Goal: Information Seeking & Learning: Compare options

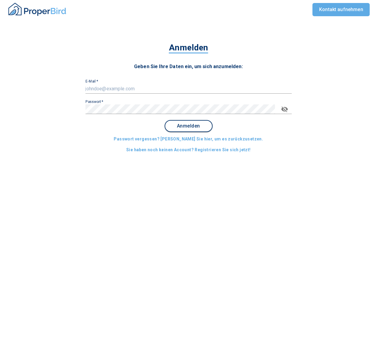
type input "[PERSON_NAME][EMAIL_ADDRESS][PERSON_NAME][DOMAIN_NAME]"
click at [185, 124] on span "Anmelden" at bounding box center [188, 125] width 37 height 5
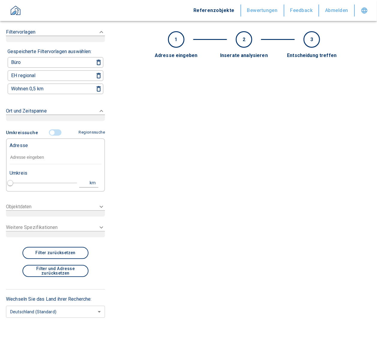
click at [46, 145] on div "Adresse" at bounding box center [56, 145] width 92 height 12
click at [40, 159] on input "text" at bounding box center [56, 158] width 92 height 14
paste input "Esslingen am Neckar | Eberspächerstraße 22,24"
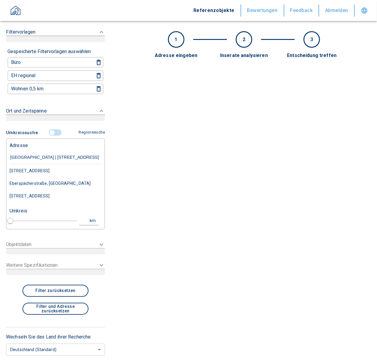
click at [70, 168] on div "[STREET_ADDRESS]" at bounding box center [56, 170] width 92 height 13
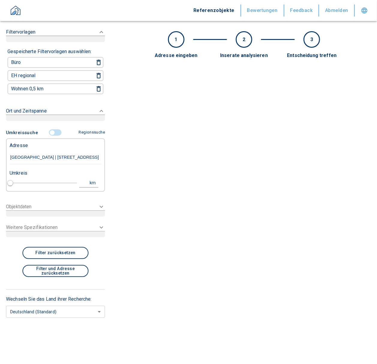
type input "[STREET_ADDRESS]"
type input "1"
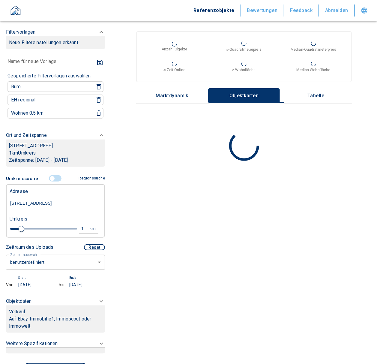
type input "2020"
type input "[STREET_ADDRESS]"
click at [36, 271] on body "Referenzobjekte Bewertungen Feedback Abmelden Filtervorlagen Neue Filtereinstel…" at bounding box center [188, 182] width 377 height 364
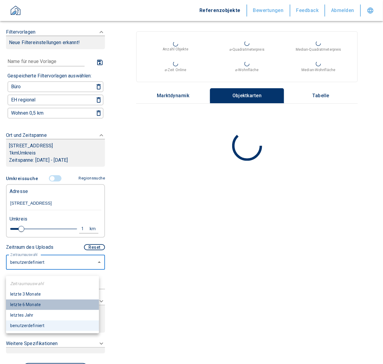
click at [33, 304] on li "letzte 6 Monate" at bounding box center [52, 305] width 93 height 11
type input "2020"
type input "6"
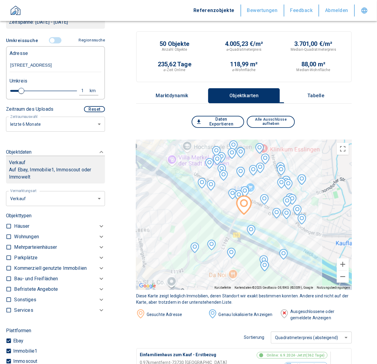
scroll to position [34, 0]
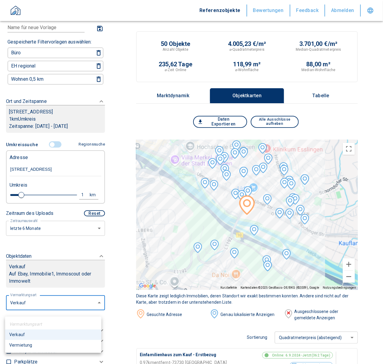
click at [35, 348] on li "Vermietung" at bounding box center [53, 345] width 96 height 11
type input "rent"
type input "2020"
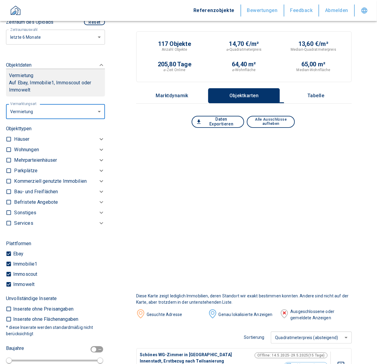
scroll to position [233, 0]
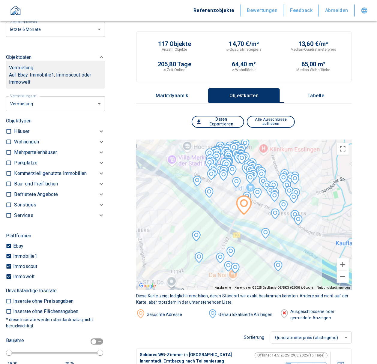
click at [39, 146] on p "Kommerziell genutzte Immobilien" at bounding box center [26, 141] width 25 height 7
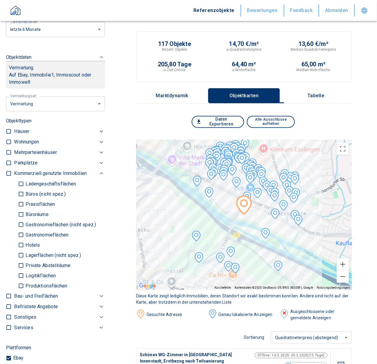
click at [24, 288] on p "Produktionsflächen" at bounding box center [45, 286] width 43 height 5
click at [24, 291] on input "Produktionsflächen" at bounding box center [21, 286] width 6 height 11
checkbox input "true"
type input "2020"
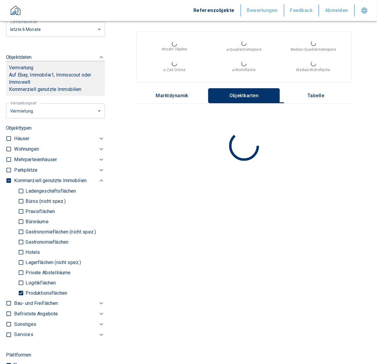
click at [20, 288] on input "Logitikflächen" at bounding box center [21, 283] width 6 height 11
checkbox input "true"
type input "2020"
click at [21, 268] on input "Lagerflächen (nicht spez.)" at bounding box center [21, 262] width 6 height 11
checkbox input "true"
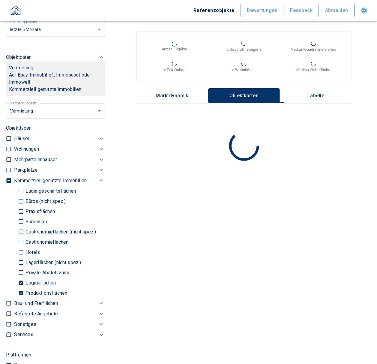
type input "2020"
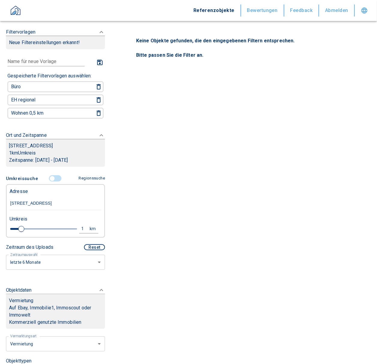
click at [81, 233] on div "1" at bounding box center [86, 229] width 11 height 8
drag, startPoint x: 39, startPoint y: 232, endPoint x: -44, endPoint y: 233, distance: 82.5
click at [0, 233] on html "Referenzobjekte Bewertungen Feedback Abmelden Filtervorlagen Neue Filtereinstel…" at bounding box center [188, 182] width 377 height 364
type input "2"
type input "10,0"
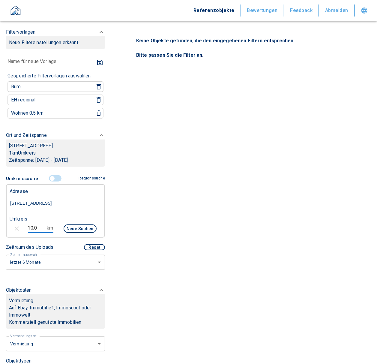
click at [82, 233] on button "Neue Suchen" at bounding box center [80, 229] width 33 height 8
type input "2020"
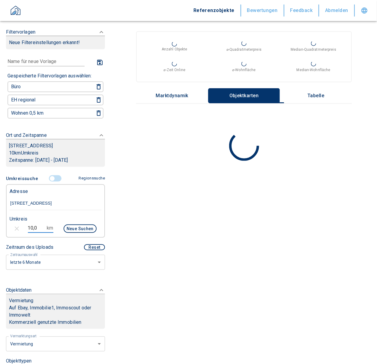
click at [42, 231] on input "10,0" at bounding box center [36, 228] width 17 height 10
drag, startPoint x: 42, startPoint y: 231, endPoint x: 3, endPoint y: 233, distance: 39.4
click at [3, 233] on div "Filtervorlagen Neue Filtereinstellungen erkannt! Name für neue Vorlage x Gespei…" at bounding box center [55, 182] width 111 height 364
type input "5,0"
click at [76, 237] on div "Neue Suchen" at bounding box center [77, 229] width 38 height 14
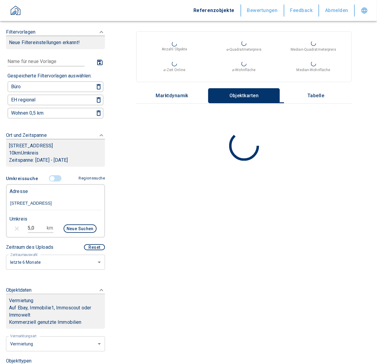
click at [74, 233] on button "Neue Suchen" at bounding box center [80, 229] width 33 height 8
type input "2020"
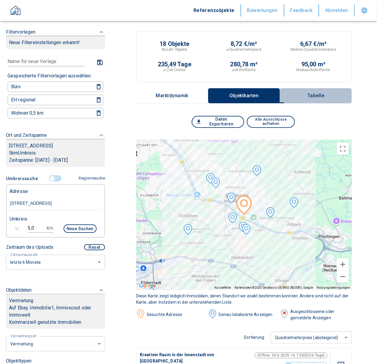
click at [325, 98] on button "Tabelle" at bounding box center [316, 95] width 72 height 15
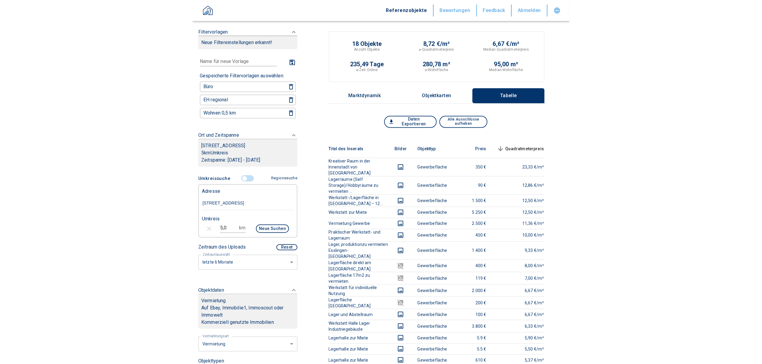
scroll to position [320, 0]
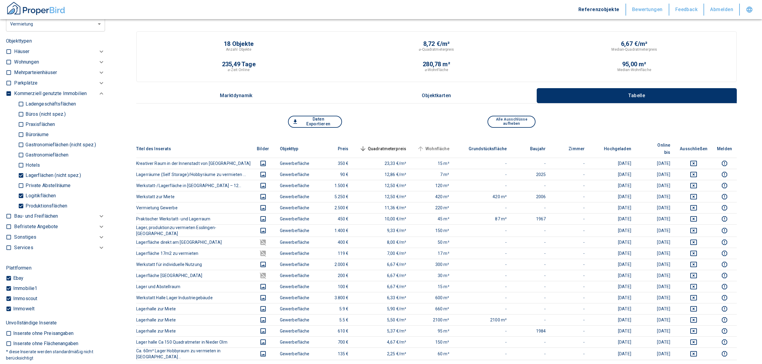
click at [377, 145] on span "Wohnfläche" at bounding box center [433, 148] width 34 height 7
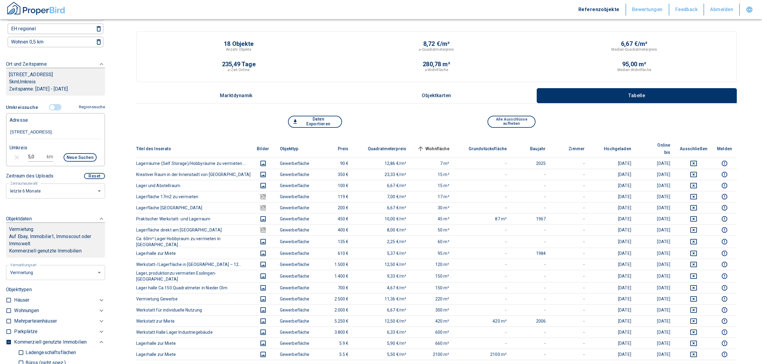
scroll to position [0, 0]
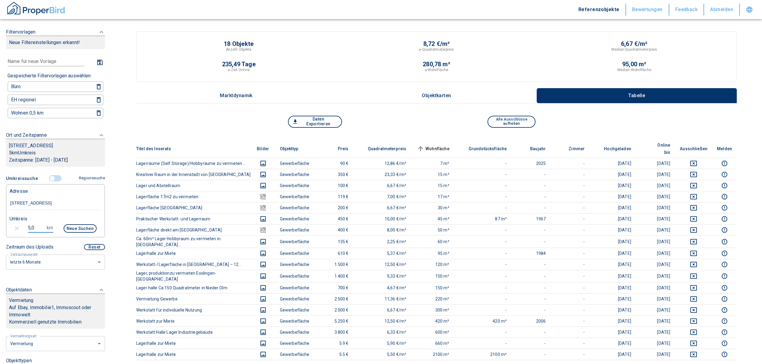
drag, startPoint x: 37, startPoint y: 232, endPoint x: 33, endPoint y: 232, distance: 4.2
click at [33, 232] on input "5,0" at bounding box center [36, 228] width 17 height 10
drag, startPoint x: 36, startPoint y: 232, endPoint x: 4, endPoint y: 229, distance: 32.5
click at [4, 229] on div "Filtervorlagen Neue Filtereinstellungen erkannt! Name für neue Vorlage x Gespei…" at bounding box center [55, 182] width 111 height 364
type input "4"
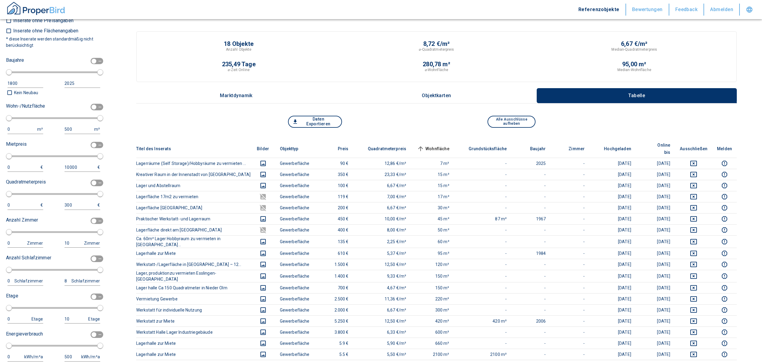
scroll to position [640, 0]
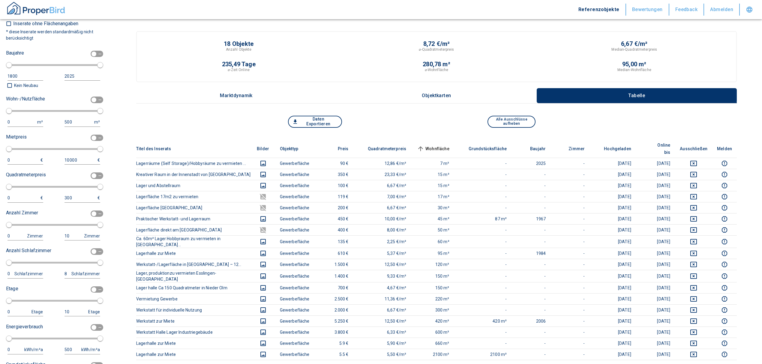
type input "7,0"
click at [90, 103] on input "checkbox" at bounding box center [94, 100] width 18 height 7
checkbox input "true"
type input "2020"
type input "50"
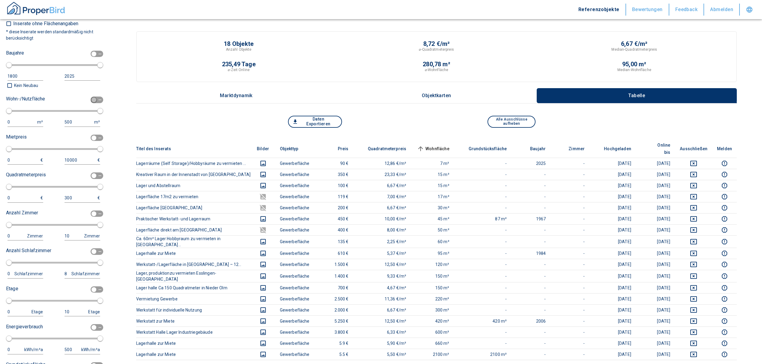
type input "150"
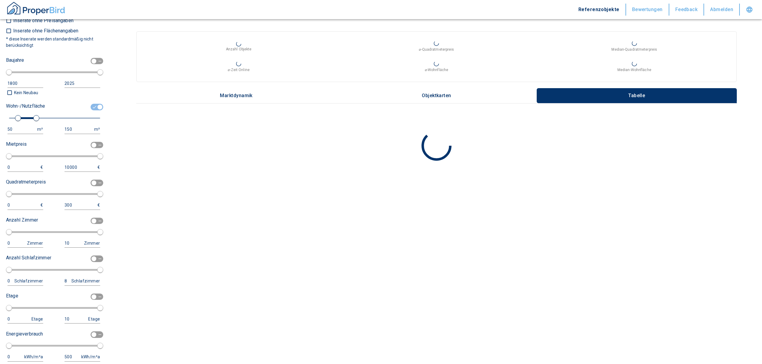
click at [21, 133] on div "50" at bounding box center [20, 130] width 24 height 8
click at [20, 133] on input "50" at bounding box center [21, 129] width 27 height 9
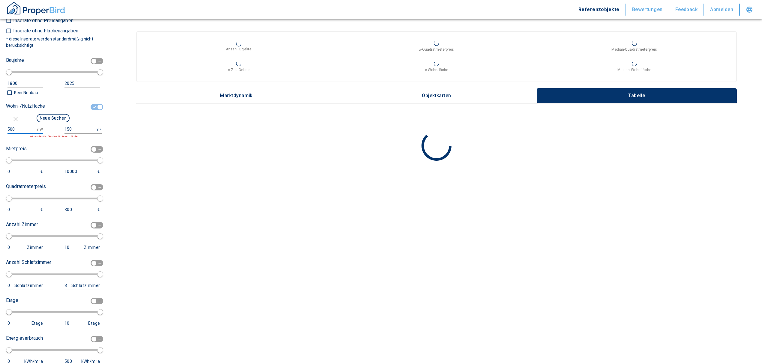
type input "500"
click at [73, 132] on input "150" at bounding box center [79, 129] width 29 height 9
type input "1500000"
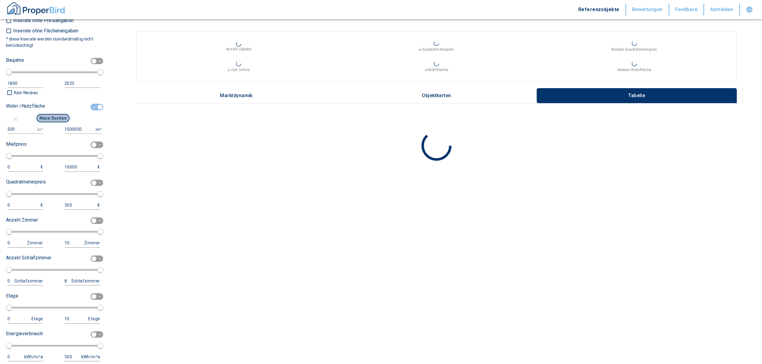
click at [52, 122] on button "Neue Suchen" at bounding box center [53, 118] width 33 height 8
type input "2020"
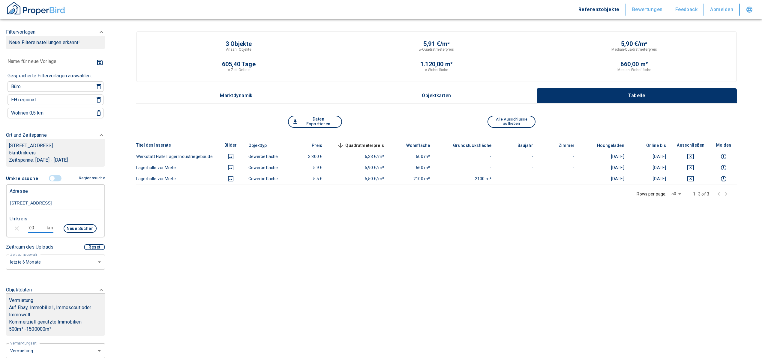
drag, startPoint x: 35, startPoint y: 234, endPoint x: 5, endPoint y: 234, distance: 30.3
click at [5, 234] on div "7,0 km Neue Suchen" at bounding box center [51, 229] width 92 height 14
type input "10,0"
click at [67, 233] on button "Neue Suchen" at bounding box center [80, 229] width 33 height 8
type input "2020"
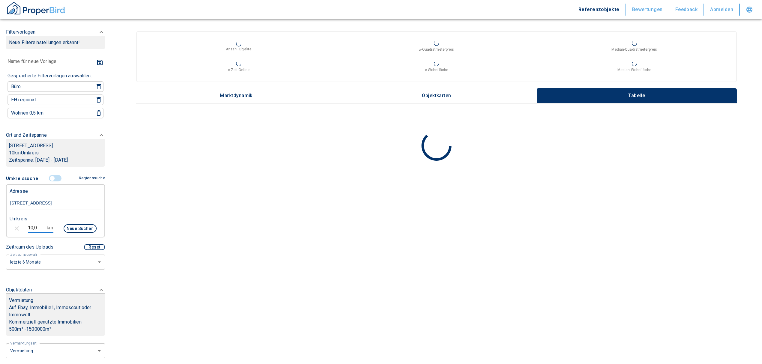
click at [36, 231] on input "10,0" at bounding box center [36, 228] width 17 height 10
drag, startPoint x: 36, startPoint y: 232, endPoint x: 10, endPoint y: 232, distance: 26.4
click at [10, 232] on div "10,0 km Neue Suchen" at bounding box center [51, 229] width 92 height 14
type input "8,0"
click at [68, 237] on div "Neue Suchen" at bounding box center [77, 229] width 38 height 14
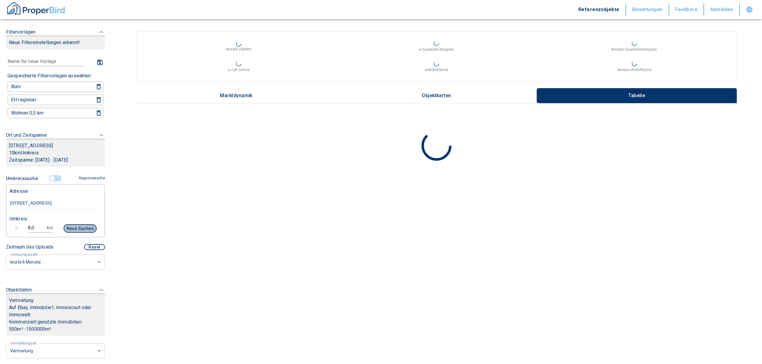
click at [70, 233] on button "Neue Suchen" at bounding box center [80, 229] width 33 height 8
type input "2020"
drag, startPoint x: 42, startPoint y: 232, endPoint x: 13, endPoint y: 229, distance: 29.0
click at [13, 229] on div "8,0 km Neue Suchen" at bounding box center [51, 229] width 92 height 14
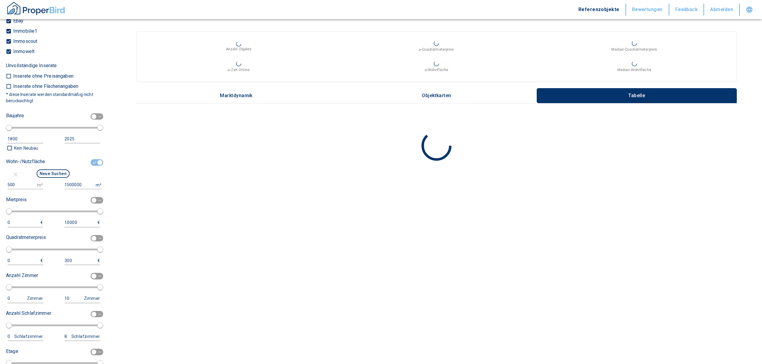
scroll to position [622, 0]
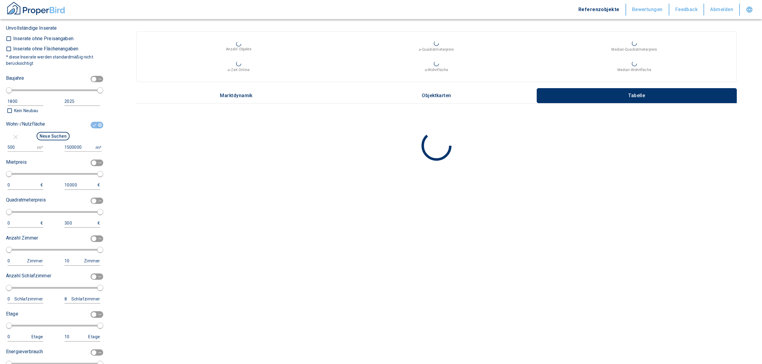
click at [89, 127] on span at bounding box center [97, 124] width 17 height 11
click at [90, 127] on span at bounding box center [97, 124] width 17 height 11
click at [91, 127] on input "checkbox" at bounding box center [100, 125] width 18 height 7
checkbox input "false"
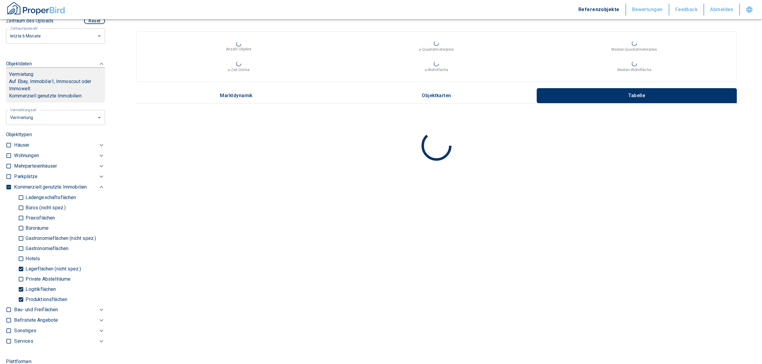
scroll to position [225, 0]
drag, startPoint x: 55, startPoint y: 89, endPoint x: 82, endPoint y: 85, distance: 28.0
click at [82, 85] on p "Auf Ebay, Immobilie1, Immoscout oder Immowelt" at bounding box center [55, 86] width 93 height 14
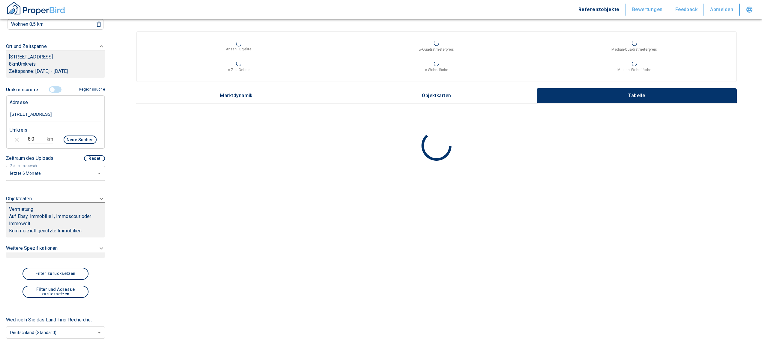
scroll to position [94, 0]
click at [35, 135] on input "8,0" at bounding box center [36, 139] width 17 height 10
click at [42, 112] on input "[STREET_ADDRESS]" at bounding box center [56, 115] width 92 height 14
drag, startPoint x: 10, startPoint y: 111, endPoint x: 121, endPoint y: 118, distance: 111.3
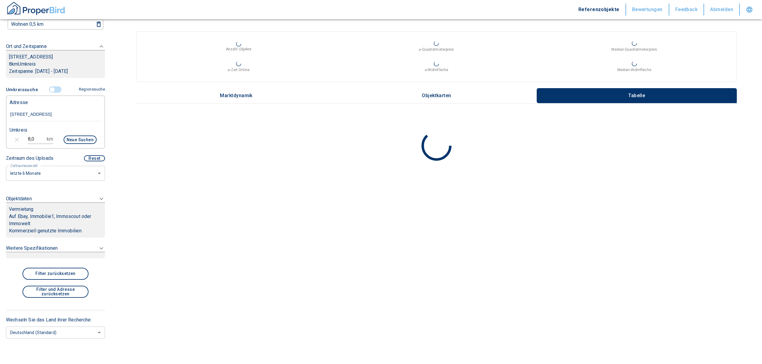
click at [121, 118] on div "Filtervorlagen Neue Filtereinstellungen erkannt! Name für neue Vorlage x Gespei…" at bounding box center [381, 182] width 762 height 364
click at [68, 107] on div "Adresse" at bounding box center [56, 102] width 92 height 12
click at [36, 10] on img "button" at bounding box center [36, 8] width 60 height 15
click at [38, 111] on input "[STREET_ADDRESS]" at bounding box center [56, 115] width 92 height 14
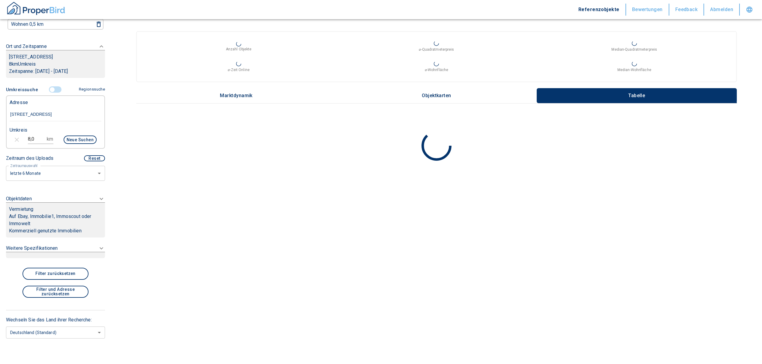
click at [50, 10] on img "button" at bounding box center [36, 8] width 60 height 15
type input "2020"
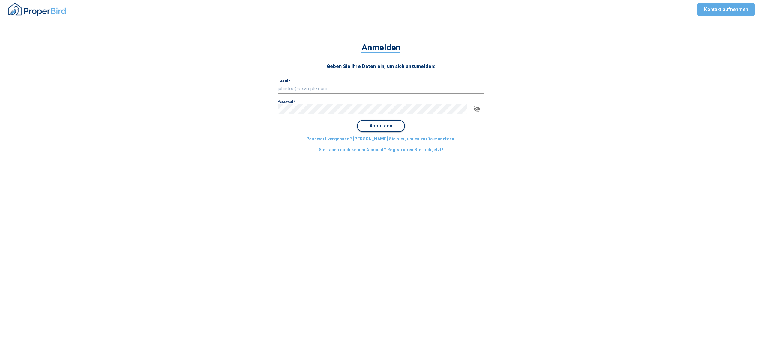
type input "[PERSON_NAME][EMAIL_ADDRESS][PERSON_NAME][DOMAIN_NAME]"
click at [382, 125] on span "Anmelden" at bounding box center [381, 125] width 37 height 5
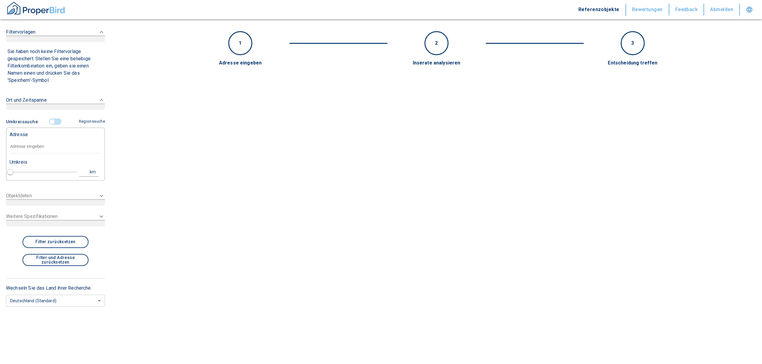
type input "2020"
click at [28, 140] on div "Adresse" at bounding box center [56, 134] width 92 height 12
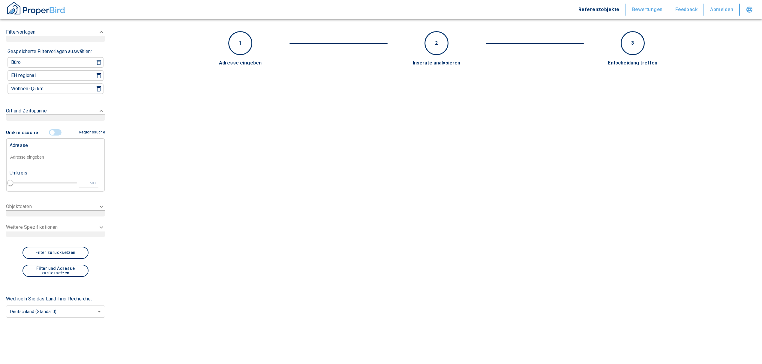
click at [26, 152] on input "text" at bounding box center [56, 158] width 92 height 14
paste input "[STREET_ADDRESS]"
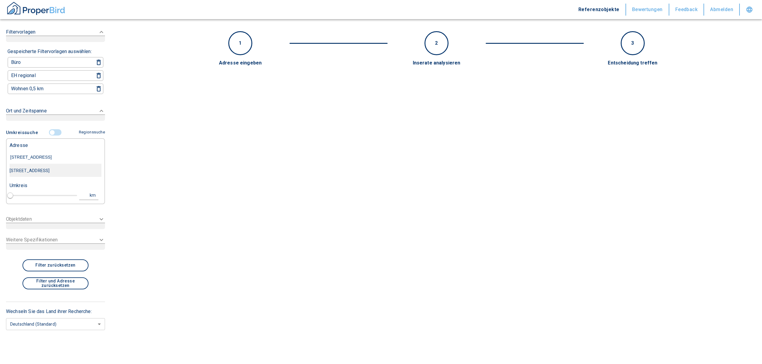
click at [40, 173] on div "[STREET_ADDRESS]" at bounding box center [56, 170] width 92 height 13
type input "[STREET_ADDRESS]"
type input "1"
type input "2020"
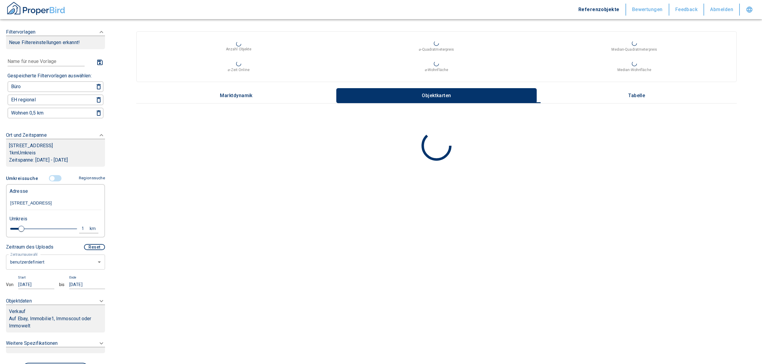
type input "[STREET_ADDRESS]"
click at [81, 231] on div "1" at bounding box center [86, 229] width 11 height 8
drag, startPoint x: 38, startPoint y: 234, endPoint x: 5, endPoint y: 232, distance: 33.1
click at [5, 232] on div "1 km Neue Suchen" at bounding box center [51, 229] width 92 height 14
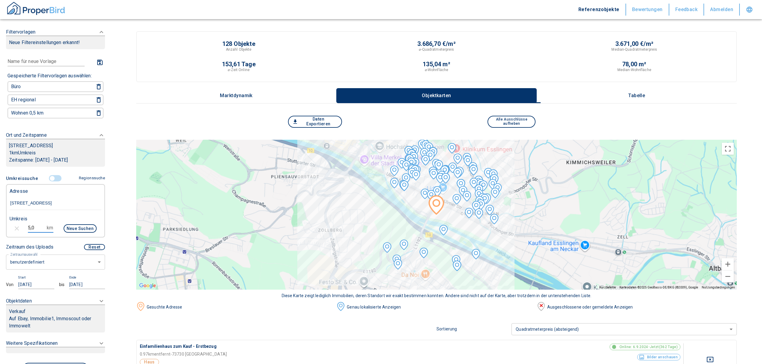
type input "5,0"
click at [70, 237] on div "Neue Suchen" at bounding box center [77, 229] width 38 height 14
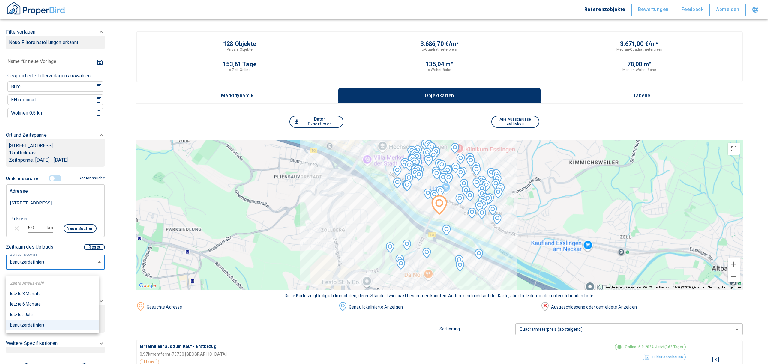
click at [26, 316] on li "letztes Jahr" at bounding box center [52, 315] width 93 height 11
type input "2020"
type input "12"
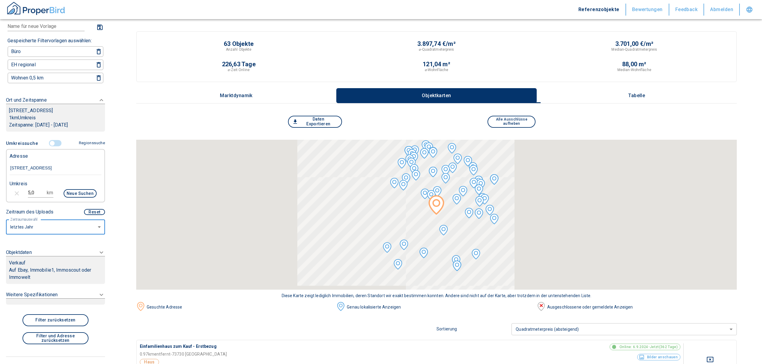
scroll to position [32, 0]
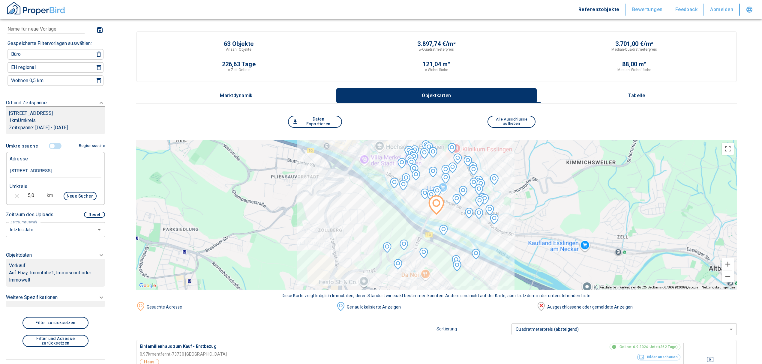
click at [38, 275] on p "Auf Ebay, Immobilie1, Immoscout oder Immowelt" at bounding box center [55, 277] width 93 height 14
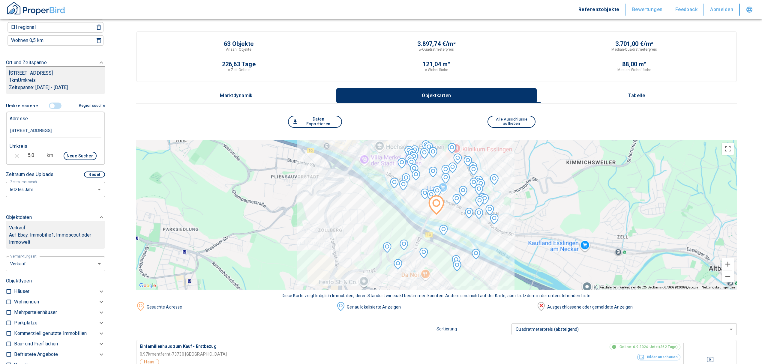
scroll to position [19, 0]
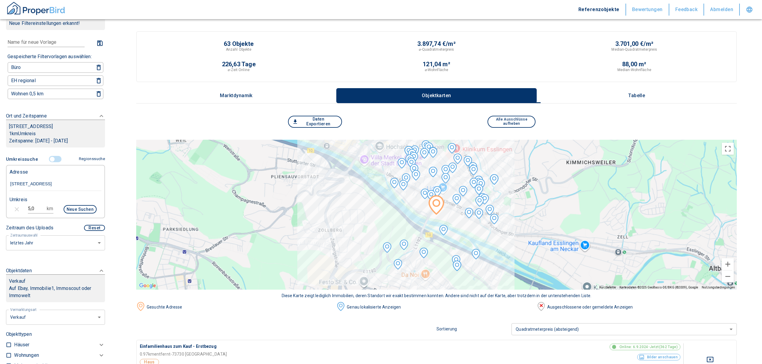
click at [31, 349] on li "Vermietung" at bounding box center [53, 352] width 96 height 11
type input "rent"
type input "2020"
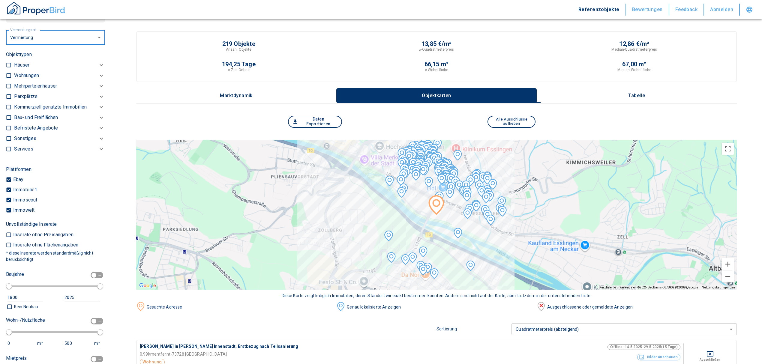
scroll to position [298, 0]
click at [66, 82] on div "Kommerziell genutzte Immobilien" at bounding box center [59, 77] width 91 height 11
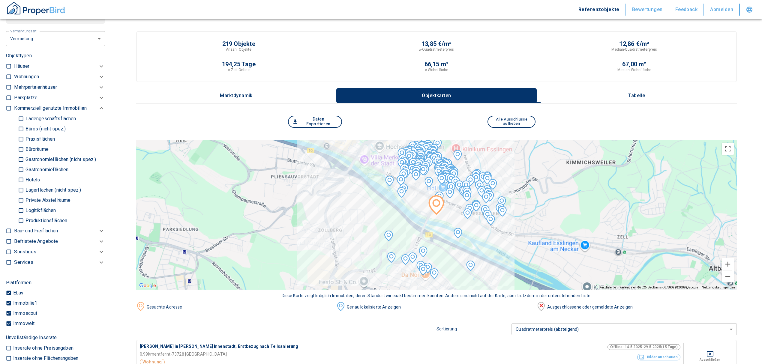
click at [29, 223] on p "Produktionsflächen" at bounding box center [45, 221] width 43 height 5
click at [24, 225] on input "Produktionsflächen" at bounding box center [21, 221] width 6 height 11
checkbox input "true"
type input "2020"
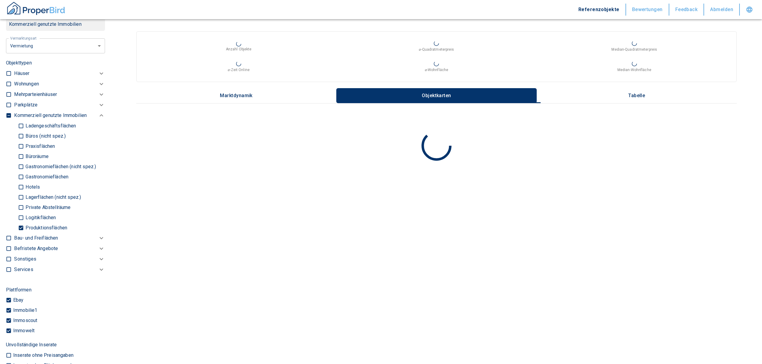
click at [28, 213] on label "Private Abstellräume" at bounding box center [59, 208] width 82 height 10
click at [24, 213] on input "Private Abstellräume" at bounding box center [21, 207] width 6 height 11
checkbox input "true"
type input "2020"
click at [33, 200] on p "Lagerflächen (nicht spez.)" at bounding box center [52, 197] width 57 height 5
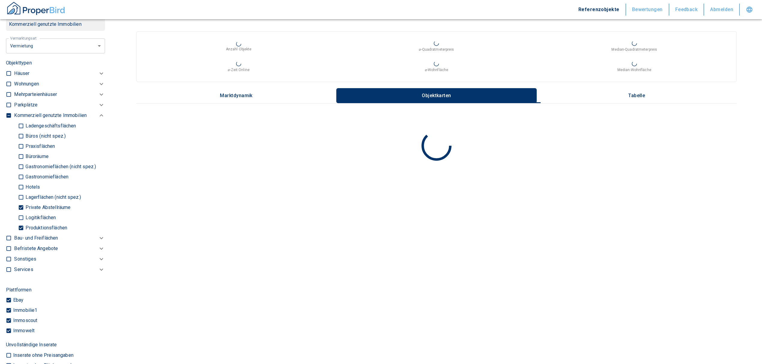
click at [24, 203] on input "Lagerflächen (nicht spez.)" at bounding box center [21, 197] width 6 height 11
checkbox input "true"
type input "2020"
click at [28, 220] on label "Logitikflächen" at bounding box center [59, 218] width 82 height 10
click at [24, 220] on input "Logitikflächen" at bounding box center [21, 218] width 6 height 11
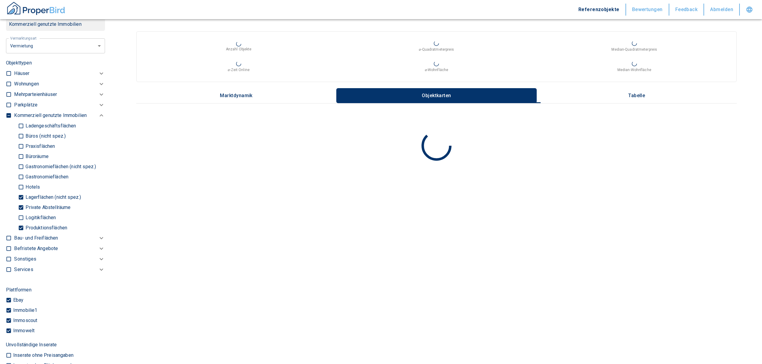
checkbox input "true"
type input "2020"
click at [24, 210] on p "Private Abstellräume" at bounding box center [47, 207] width 47 height 5
click at [24, 212] on input "Private Abstellräume" at bounding box center [21, 207] width 6 height 11
checkbox input "false"
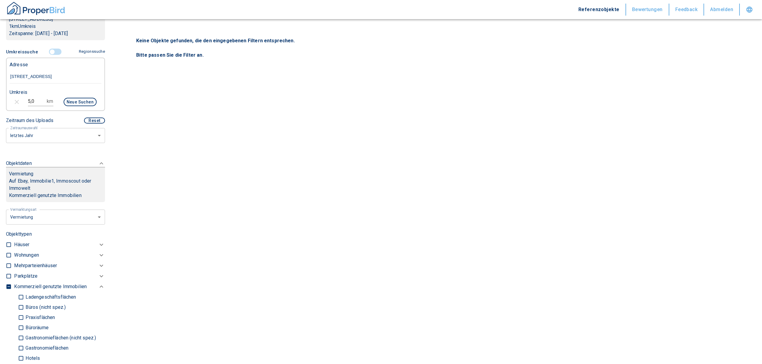
scroll to position [112, 0]
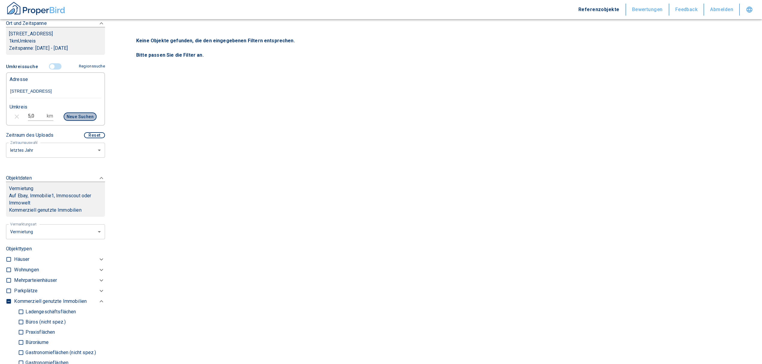
click at [75, 121] on button "Neue Suchen" at bounding box center [80, 117] width 33 height 8
type input "2020"
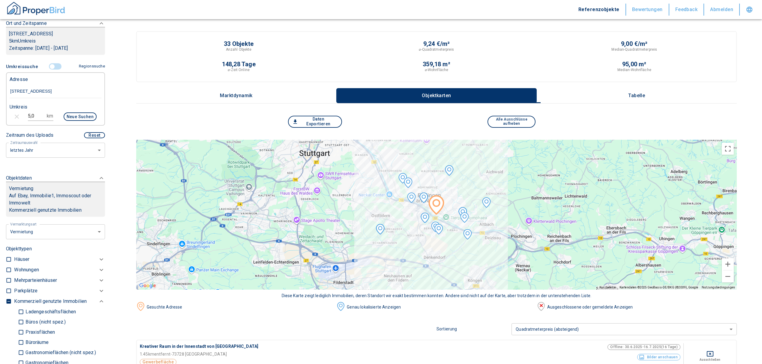
click at [642, 92] on button "Tabelle" at bounding box center [637, 95] width 200 height 15
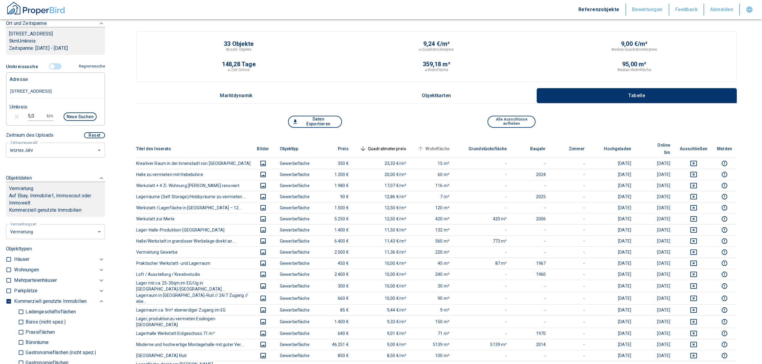
click at [445, 145] on span "Wohnfläche" at bounding box center [433, 148] width 34 height 7
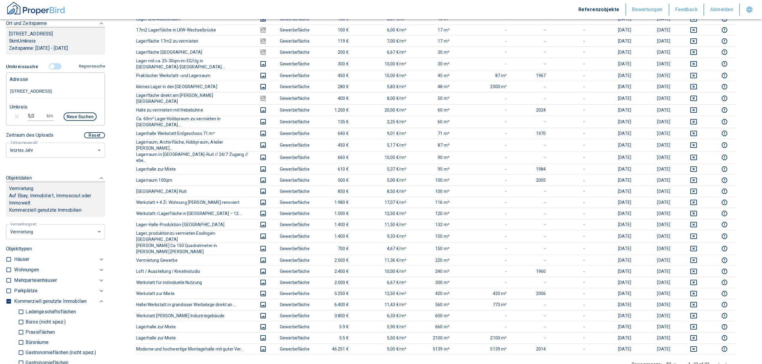
scroll to position [320, 0]
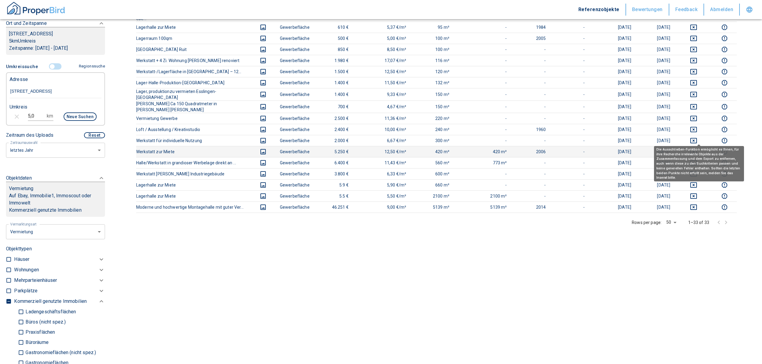
click at [697, 149] on icon "deselect this listing" at bounding box center [694, 151] width 7 height 5
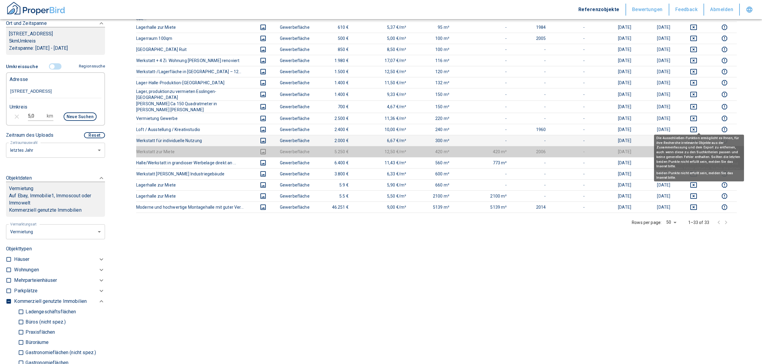
click at [698, 137] on icon "deselect this listing" at bounding box center [693, 140] width 7 height 7
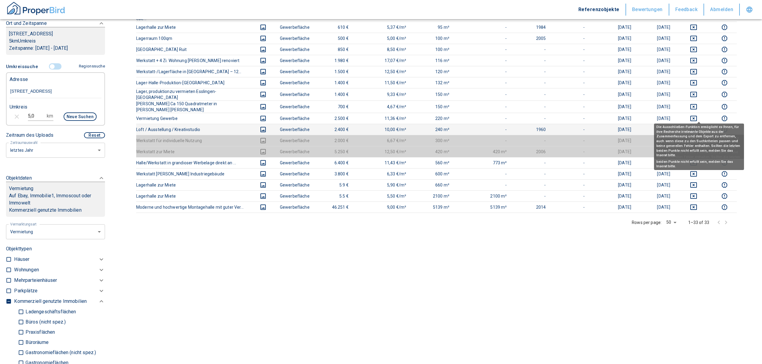
click at [697, 127] on icon "deselect this listing" at bounding box center [694, 129] width 7 height 5
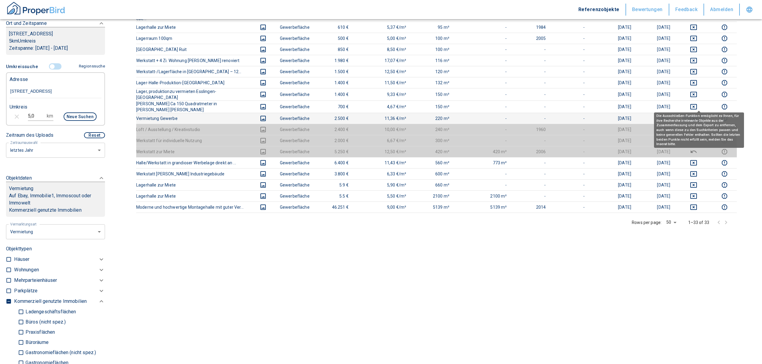
click at [698, 115] on icon "deselect this listing" at bounding box center [693, 118] width 7 height 7
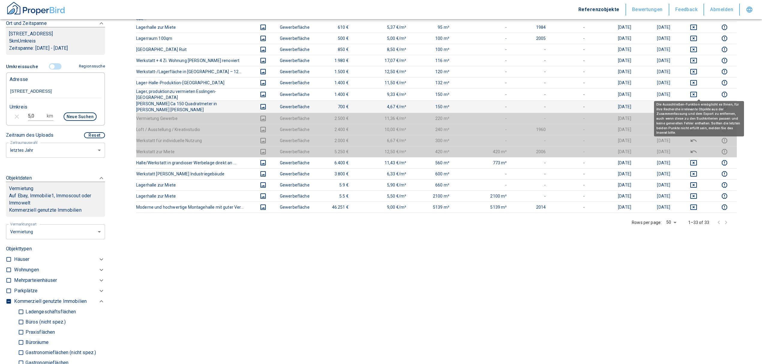
click at [698, 103] on icon "deselect this listing" at bounding box center [693, 106] width 7 height 7
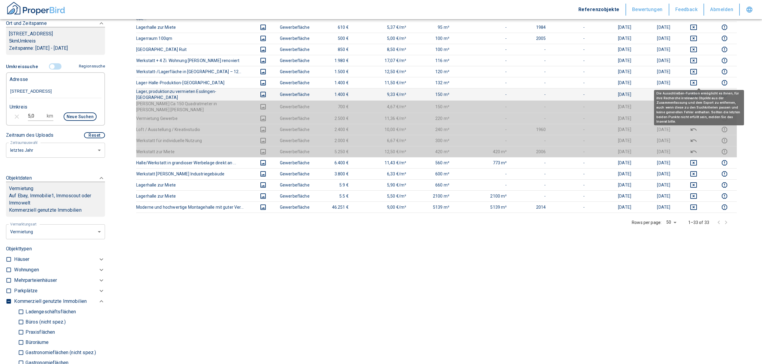
click at [698, 91] on icon "deselect this listing" at bounding box center [693, 94] width 7 height 7
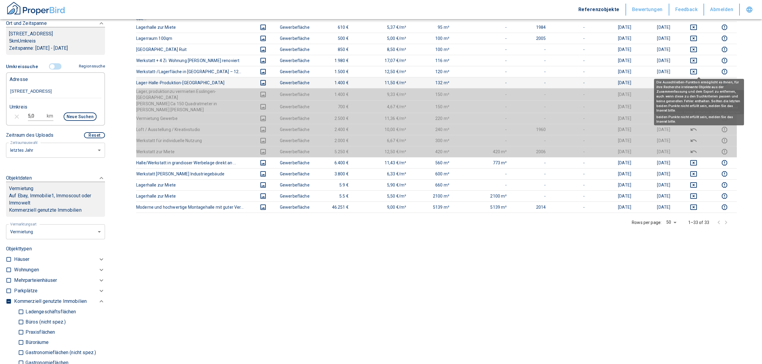
click at [697, 79] on icon "deselect this listing" at bounding box center [693, 82] width 7 height 7
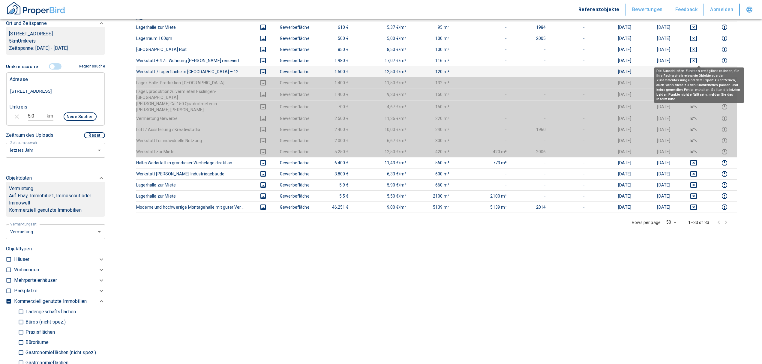
click at [698, 68] on icon "deselect this listing" at bounding box center [693, 71] width 7 height 7
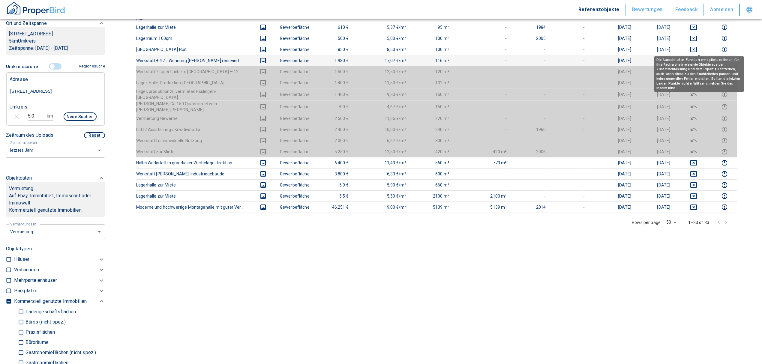
click at [698, 57] on icon "deselect this listing" at bounding box center [693, 60] width 7 height 7
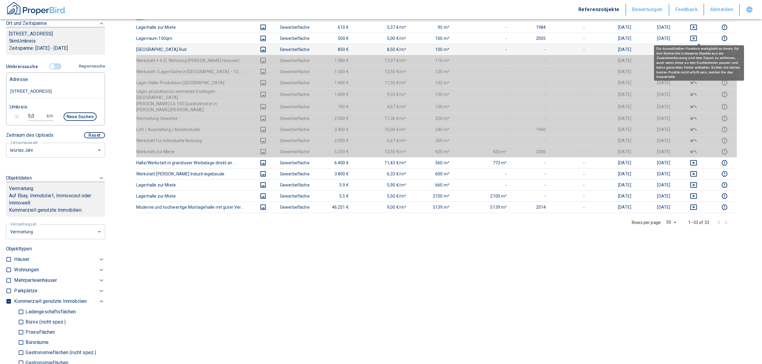
click at [704, 46] on button "deselect this listing" at bounding box center [694, 49] width 28 height 7
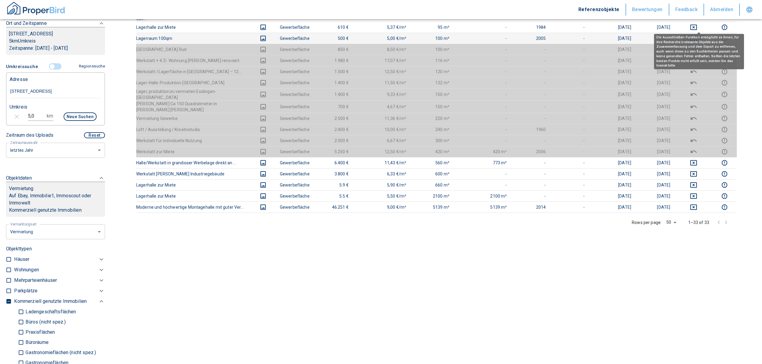
click at [698, 35] on icon "deselect this listing" at bounding box center [693, 38] width 7 height 7
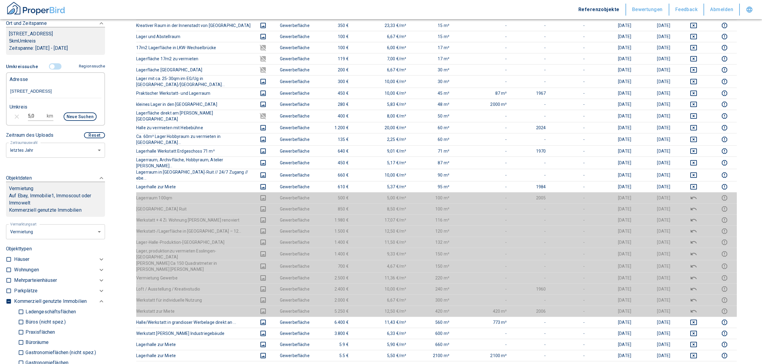
scroll to position [160, 0]
click at [700, 182] on td at bounding box center [693, 187] width 37 height 11
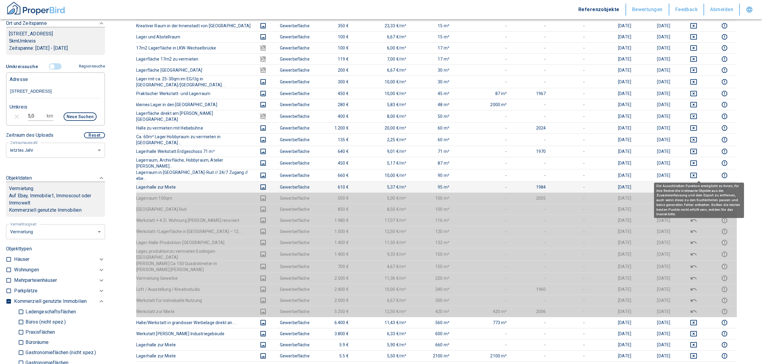
click at [697, 185] on icon "deselect this listing" at bounding box center [694, 187] width 7 height 5
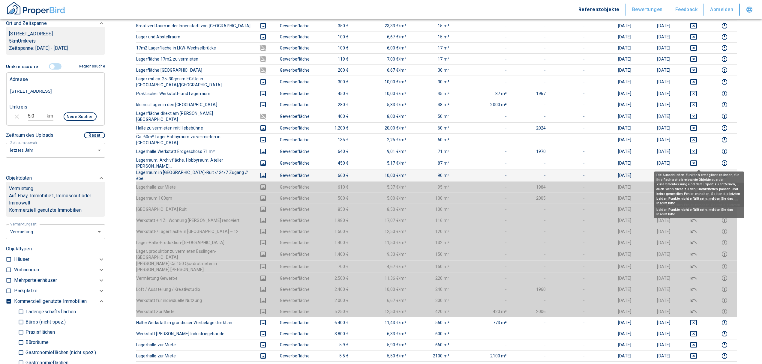
click at [698, 172] on icon "deselect this listing" at bounding box center [693, 175] width 7 height 7
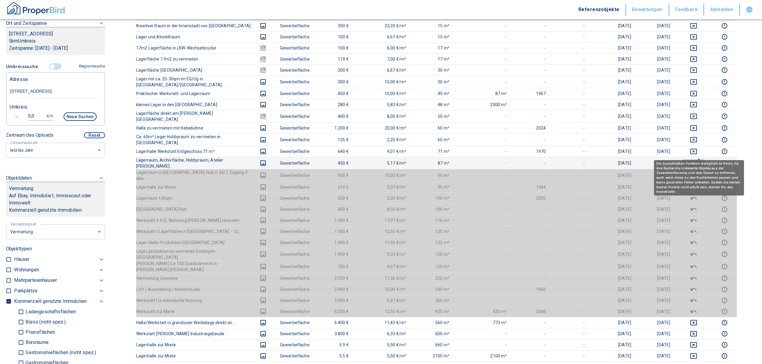
click at [697, 161] on icon "deselect this listing" at bounding box center [694, 163] width 7 height 5
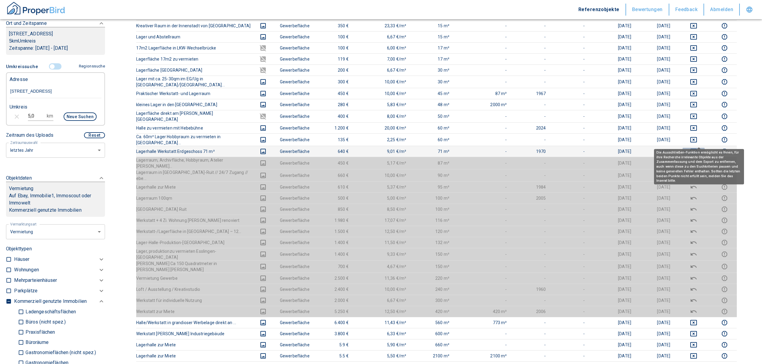
click at [698, 148] on icon "deselect this listing" at bounding box center [693, 151] width 7 height 7
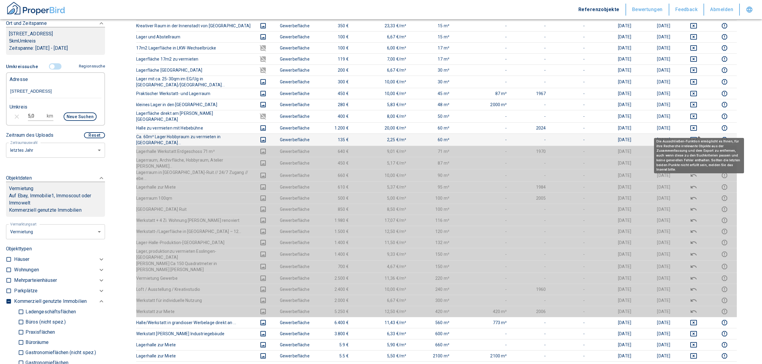
click at [698, 136] on icon "deselect this listing" at bounding box center [693, 139] width 7 height 7
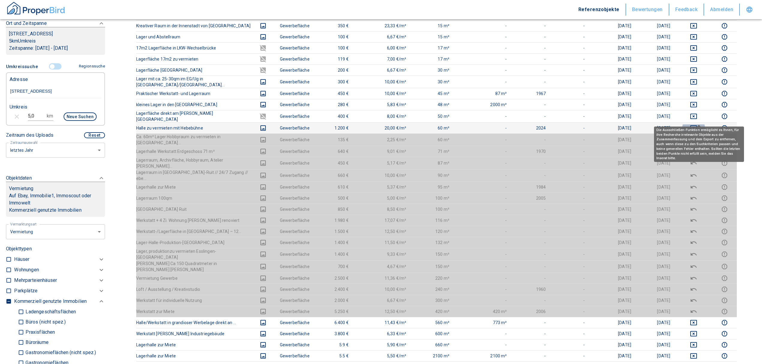
click at [698, 125] on icon "deselect this listing" at bounding box center [693, 128] width 7 height 7
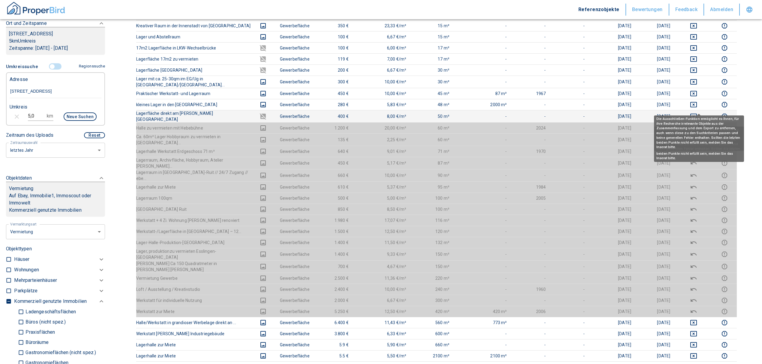
click at [698, 113] on icon "deselect this listing" at bounding box center [693, 116] width 7 height 7
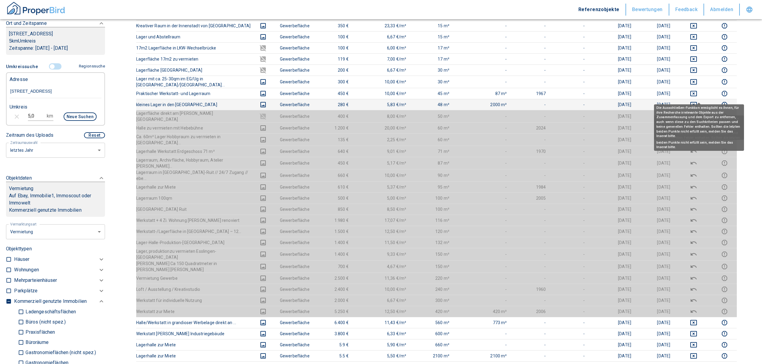
click at [698, 101] on icon "deselect this listing" at bounding box center [693, 104] width 7 height 7
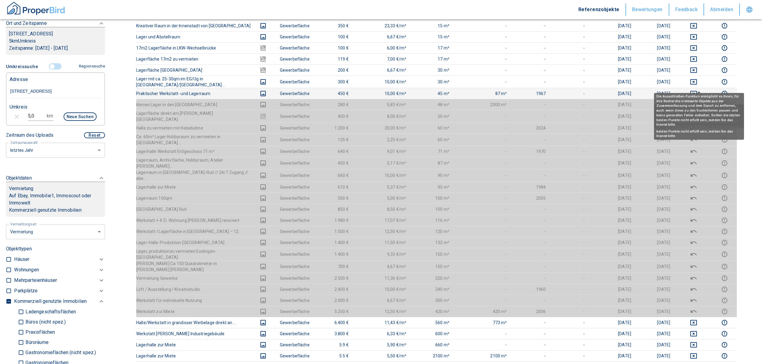
click at [698, 90] on icon "deselect this listing" at bounding box center [693, 93] width 7 height 7
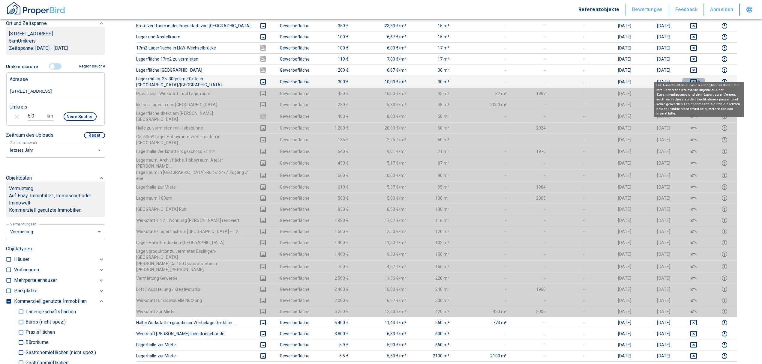
click at [698, 78] on icon "deselect this listing" at bounding box center [693, 81] width 7 height 7
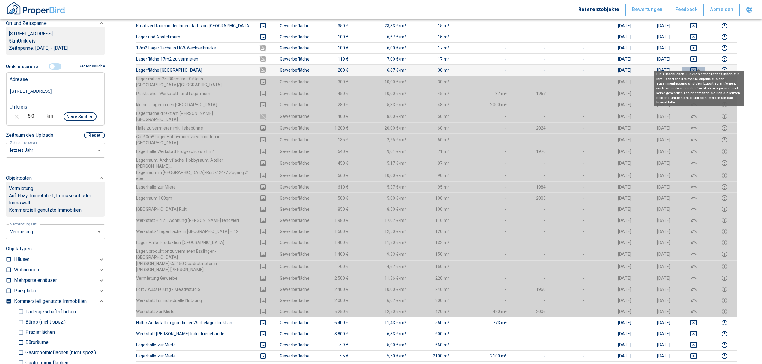
click at [698, 67] on icon "deselect this listing" at bounding box center [693, 70] width 7 height 7
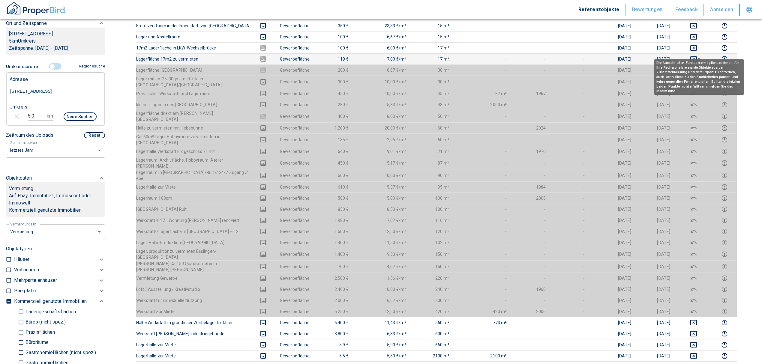
click at [697, 56] on icon "deselect this listing" at bounding box center [694, 58] width 7 height 5
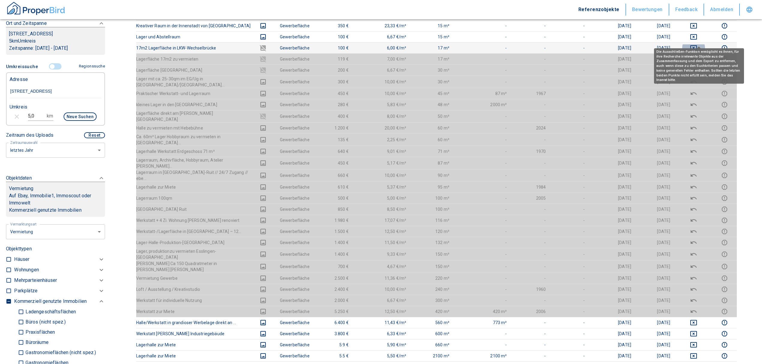
click at [697, 45] on icon "deselect this listing" at bounding box center [694, 47] width 7 height 5
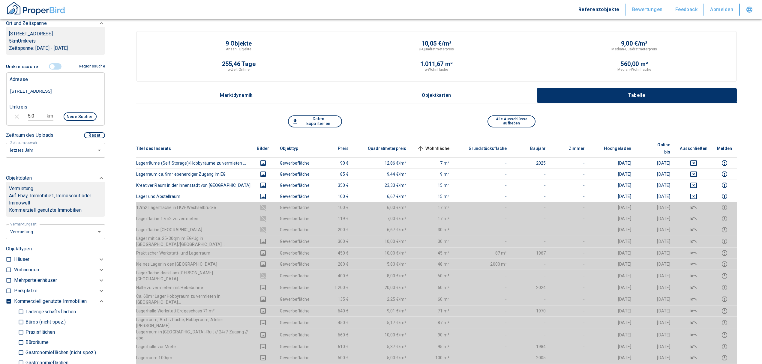
scroll to position [0, 0]
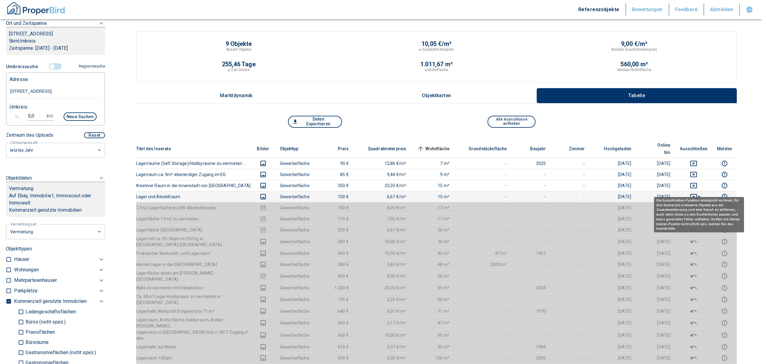
click at [697, 194] on icon "deselect this listing" at bounding box center [694, 196] width 7 height 5
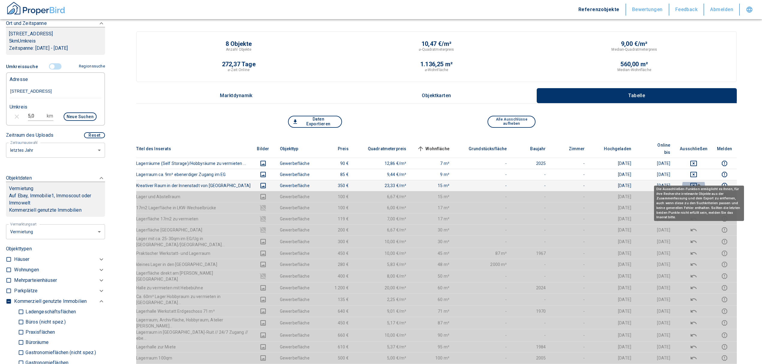
click at [697, 183] on icon "deselect this listing" at bounding box center [694, 185] width 7 height 5
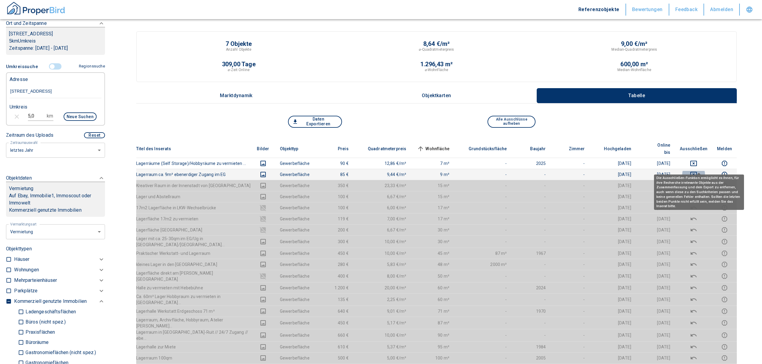
click at [697, 172] on icon "deselect this listing" at bounding box center [694, 174] width 7 height 5
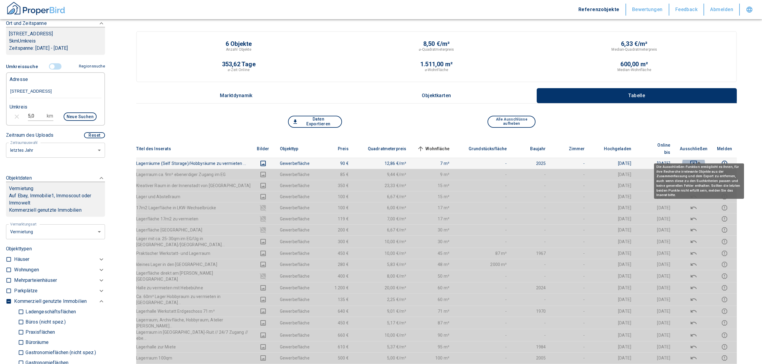
click at [698, 160] on icon "deselect this listing" at bounding box center [693, 163] width 7 height 7
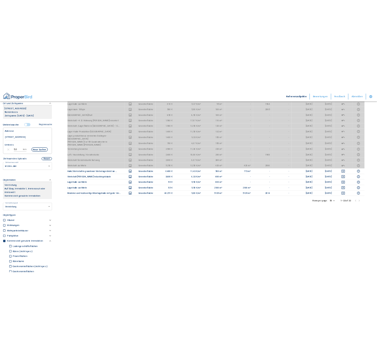
scroll to position [362, 0]
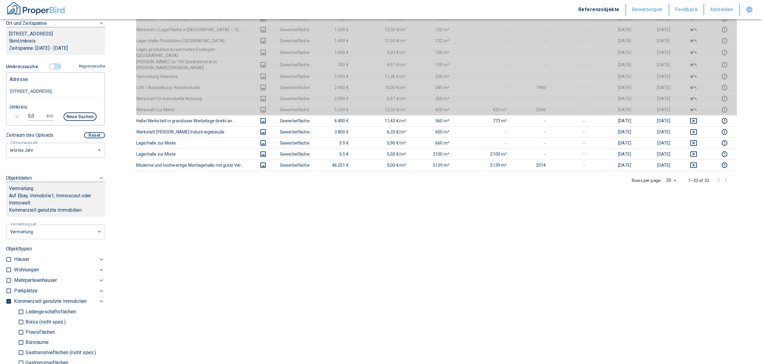
click at [580, 278] on main "5 Objekte Anzahl Objekte 7,63 €/m² ⌀-Quadratmeterpreis 6,33 €/m² Median-Quadrat…" at bounding box center [436, 8] width 651 height 740
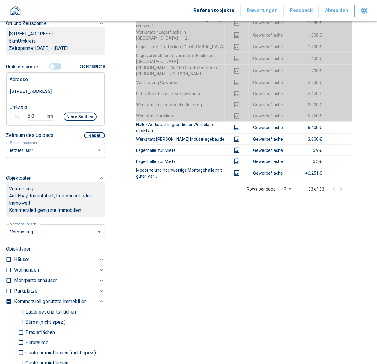
drag, startPoint x: 211, startPoint y: 200, endPoint x: 226, endPoint y: 199, distance: 15.7
click at [226, 199] on div "Rows per page: 50 50 1–33 of 33" at bounding box center [244, 189] width 216 height 19
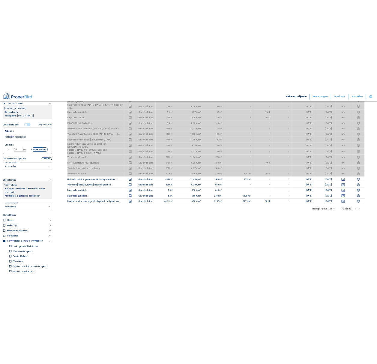
scroll to position [320, 0]
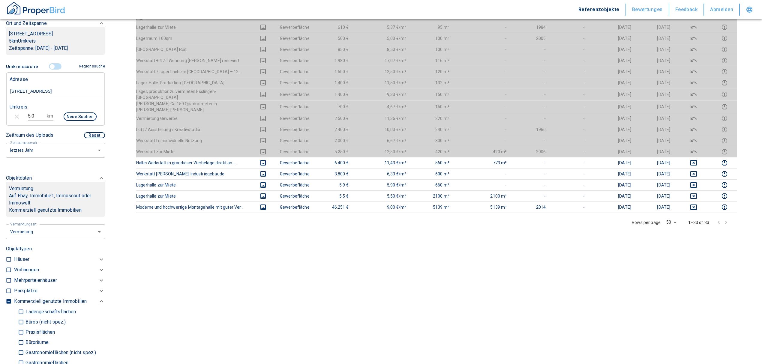
click at [698, 148] on icon "deselect this listing" at bounding box center [693, 151] width 7 height 7
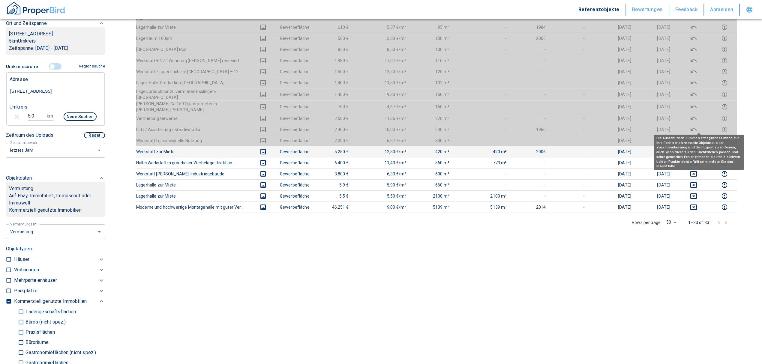
drag, startPoint x: 696, startPoint y: 127, endPoint x: 698, endPoint y: 119, distance: 7.4
click at [696, 137] on icon "deselect this listing" at bounding box center [693, 140] width 7 height 7
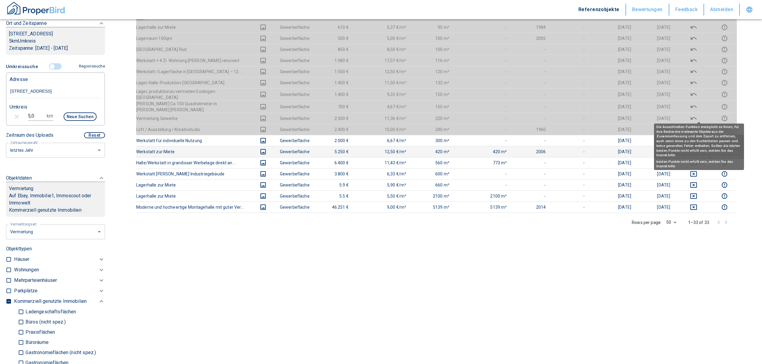
click at [698, 126] on icon "deselect this listing" at bounding box center [693, 129] width 7 height 7
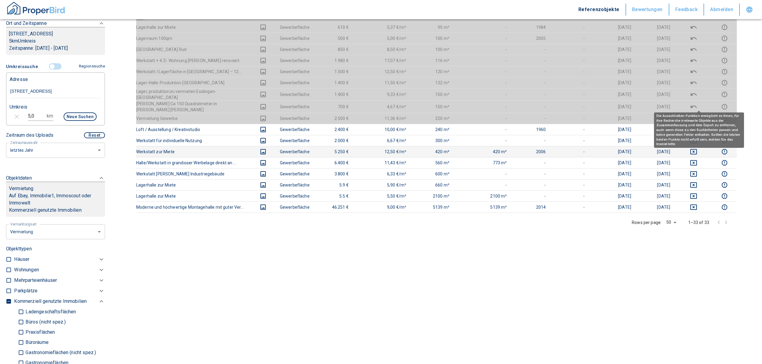
click at [698, 115] on icon "deselect this listing" at bounding box center [693, 118] width 7 height 7
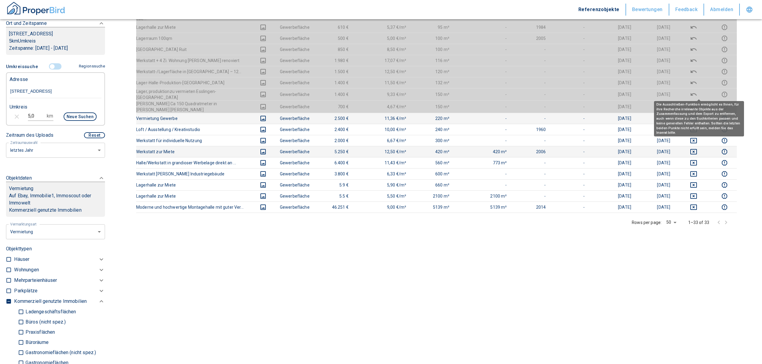
click at [697, 105] on icon "deselect this listing" at bounding box center [694, 106] width 6 height 3
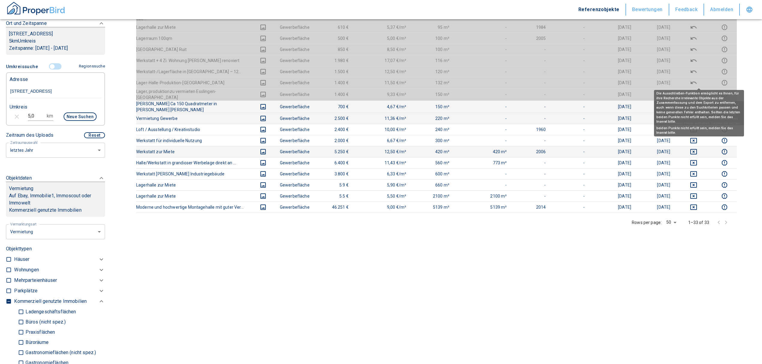
click at [698, 91] on icon "deselect this listing" at bounding box center [693, 94] width 7 height 7
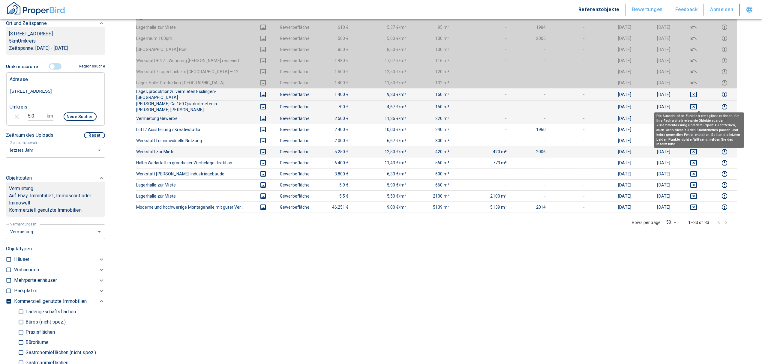
click at [698, 115] on icon "deselect this listing" at bounding box center [693, 118] width 7 height 7
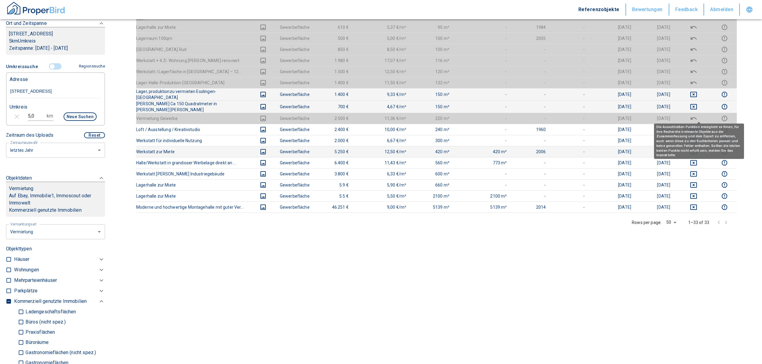
click at [697, 127] on icon "deselect this listing" at bounding box center [694, 129] width 7 height 5
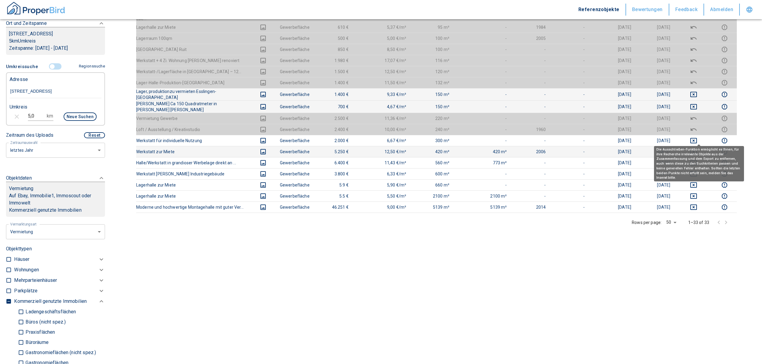
click at [698, 148] on icon "deselect this listing" at bounding box center [693, 151] width 7 height 7
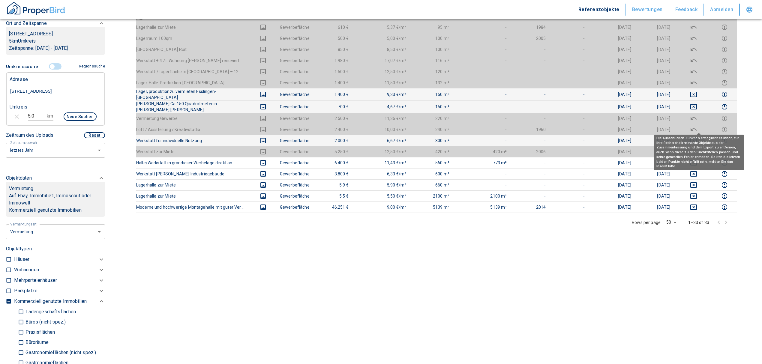
click at [698, 137] on icon "deselect this listing" at bounding box center [693, 140] width 7 height 7
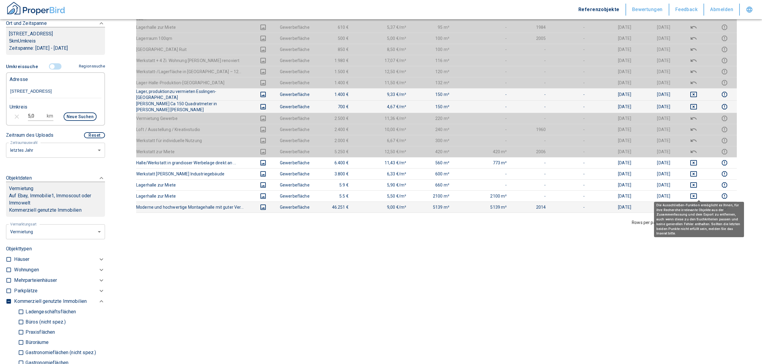
click at [704, 204] on button "deselect this listing" at bounding box center [694, 207] width 28 height 7
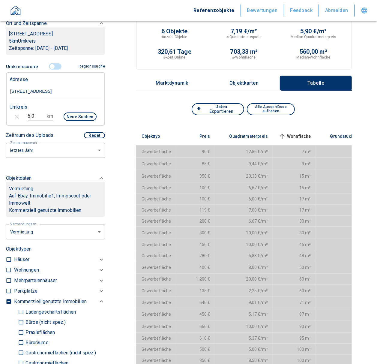
scroll to position [0, 0]
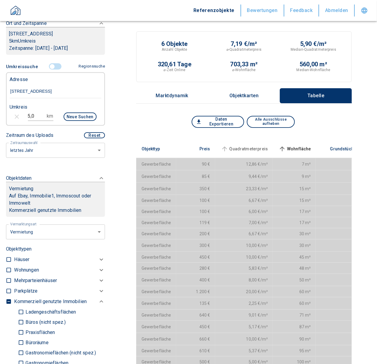
click at [228, 145] on span "Quadratmeterpreis" at bounding box center [244, 148] width 48 height 7
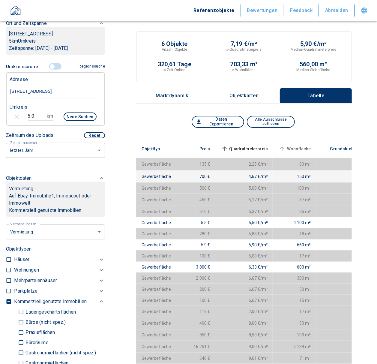
click at [278, 145] on span "Wohnfläche" at bounding box center [295, 148] width 34 height 7
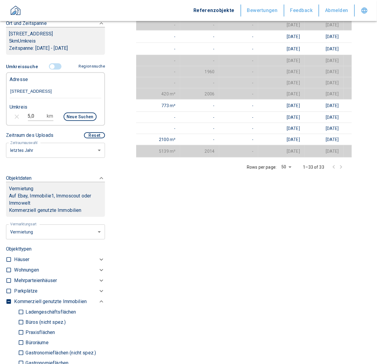
scroll to position [0, 314]
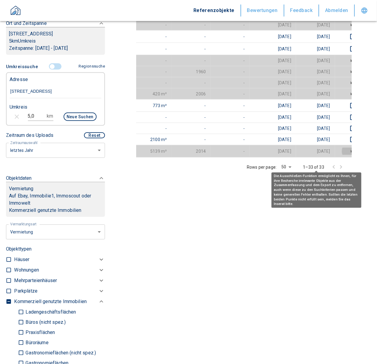
click at [350, 148] on icon "deselect this listing" at bounding box center [353, 151] width 7 height 7
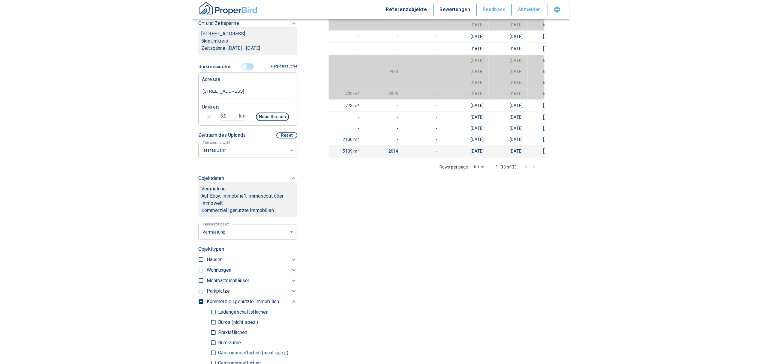
scroll to position [0, 0]
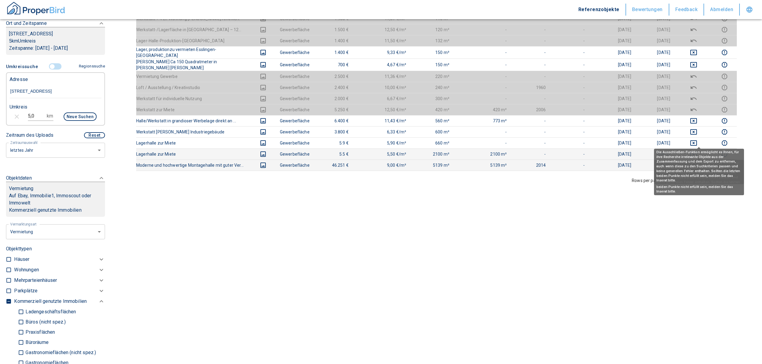
click at [693, 151] on button "deselect this listing" at bounding box center [694, 154] width 28 height 7
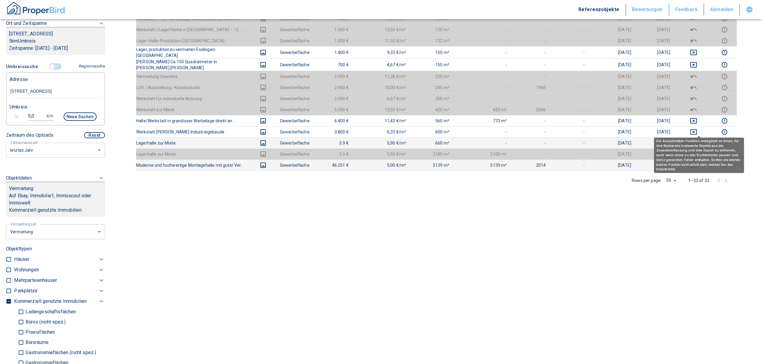
click at [698, 140] on icon "deselect this listing" at bounding box center [693, 143] width 7 height 7
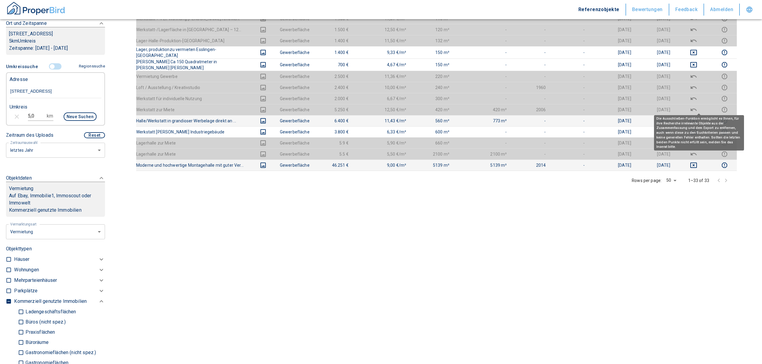
click at [696, 118] on icon "deselect this listing" at bounding box center [694, 120] width 7 height 5
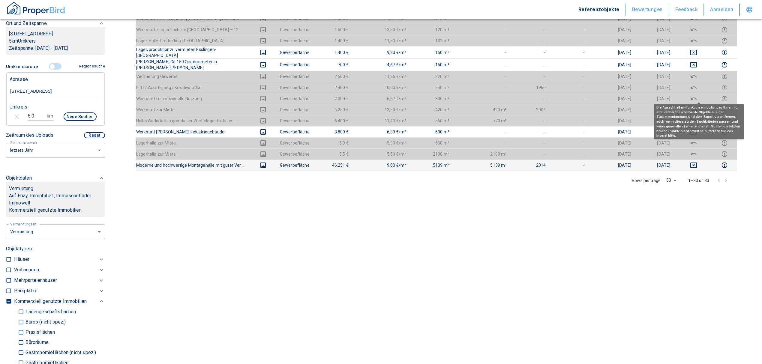
click at [701, 106] on div "Die Ausschließen-Funktion ermöglicht es Ihnen, für ihre Recherche irrelevante O…" at bounding box center [699, 121] width 90 height 35
click at [698, 117] on icon "deselect this listing" at bounding box center [693, 120] width 7 height 7
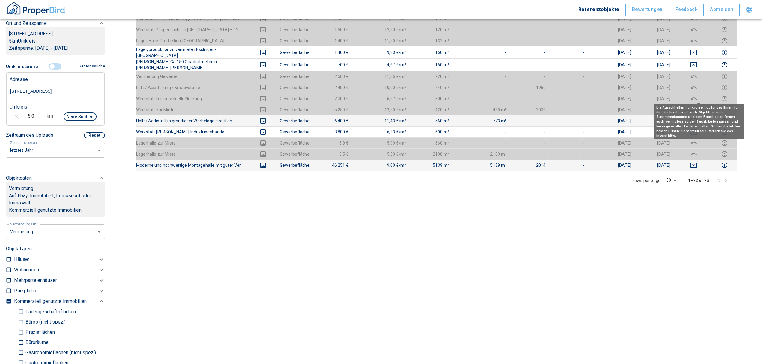
click at [697, 108] on icon "deselect this listing" at bounding box center [694, 109] width 6 height 3
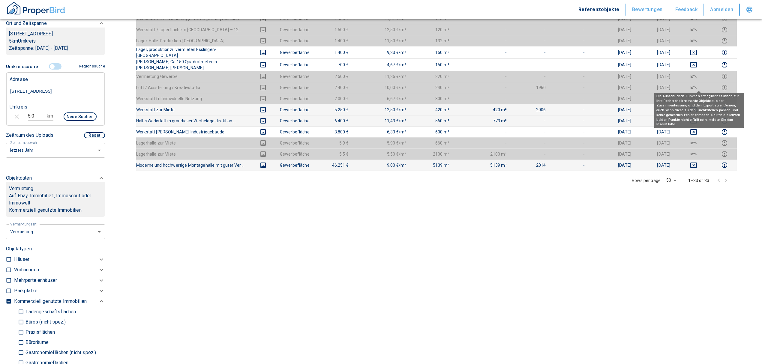
click at [698, 95] on icon "deselect this listing" at bounding box center [693, 98] width 7 height 7
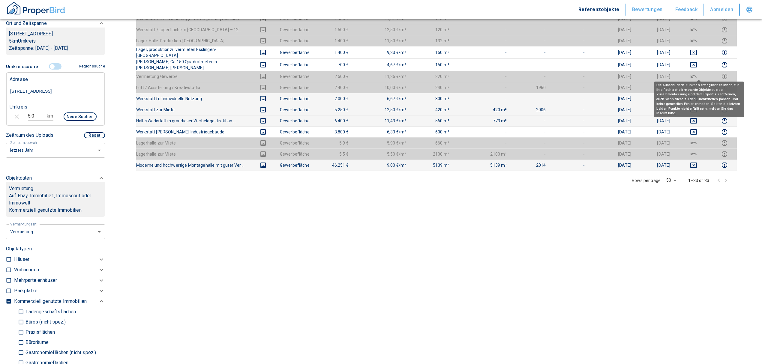
click at [698, 84] on icon "deselect this listing" at bounding box center [693, 87] width 7 height 7
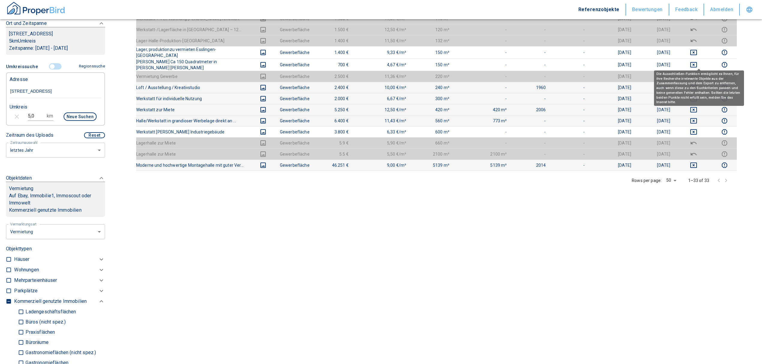
click at [697, 75] on icon "deselect this listing" at bounding box center [694, 76] width 6 height 3
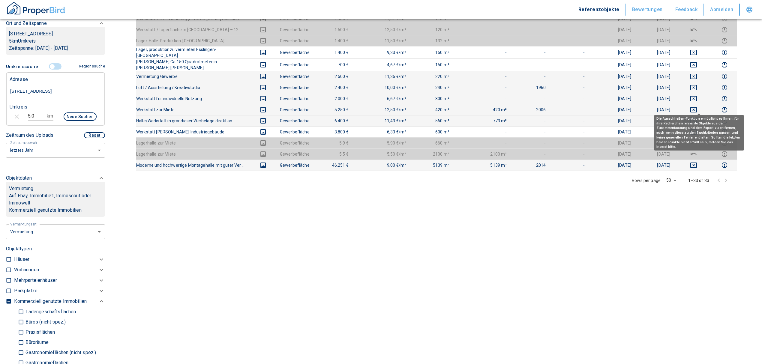
click at [698, 117] on icon "deselect this listing" at bounding box center [693, 120] width 7 height 7
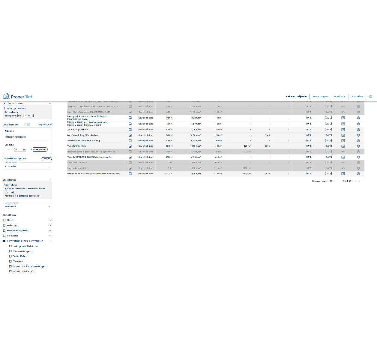
scroll to position [202, 0]
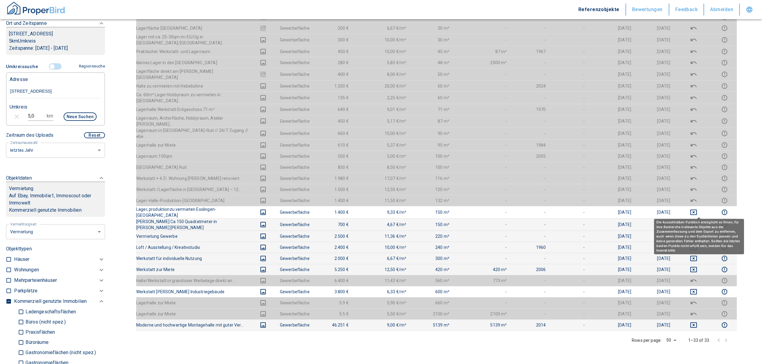
click at [698, 221] on icon "deselect this listing" at bounding box center [693, 224] width 7 height 7
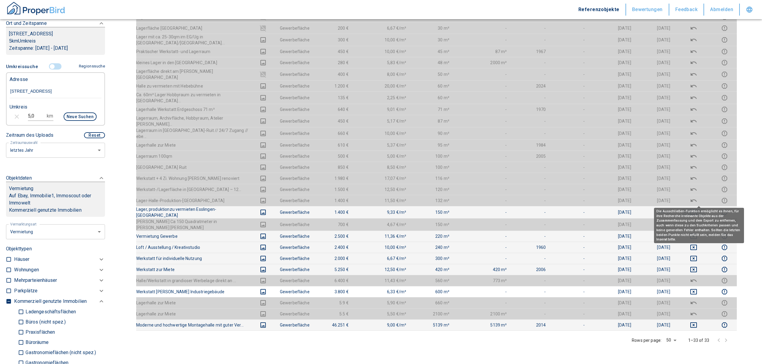
click at [698, 209] on icon "deselect this listing" at bounding box center [693, 212] width 7 height 7
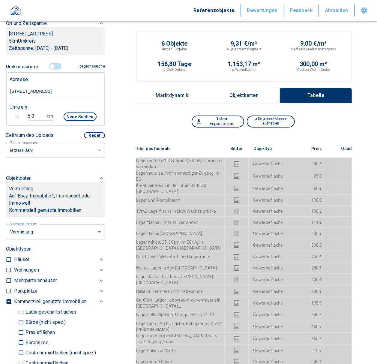
scroll to position [0, 0]
click at [338, 145] on span "Quadratmeterpreis" at bounding box center [356, 148] width 48 height 7
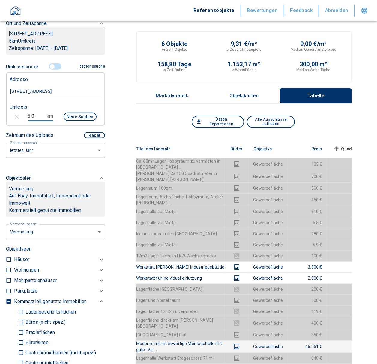
drag, startPoint x: 33, startPoint y: 118, endPoint x: 13, endPoint y: 118, distance: 20.4
click at [13, 118] on div "5,0 km Neue Suchen" at bounding box center [51, 117] width 92 height 14
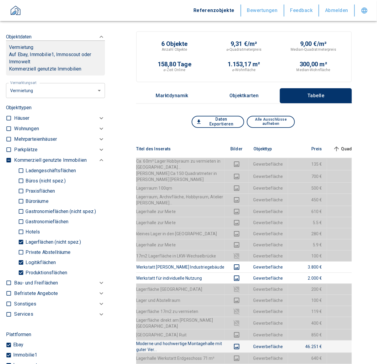
scroll to position [270, 0]
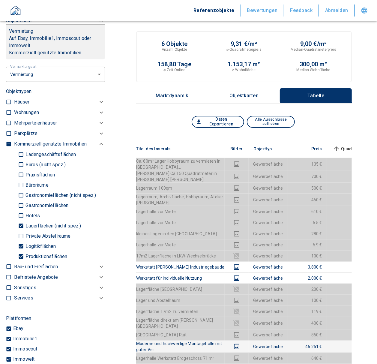
type input "1,0"
click at [22, 261] on input "Produktionsflächen" at bounding box center [21, 256] width 6 height 11
checkbox input "false"
type input "2020"
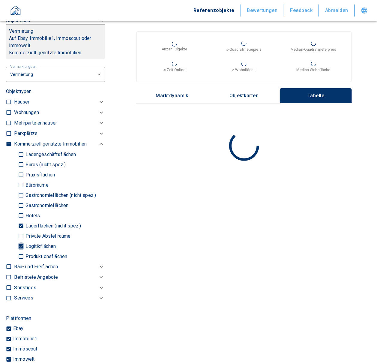
click at [22, 250] on input "Logitikflächen" at bounding box center [21, 246] width 6 height 11
checkbox input "false"
type input "2020"
click at [21, 230] on input "Lagerflächen (nicht spez.)" at bounding box center [21, 226] width 6 height 11
checkbox input "false"
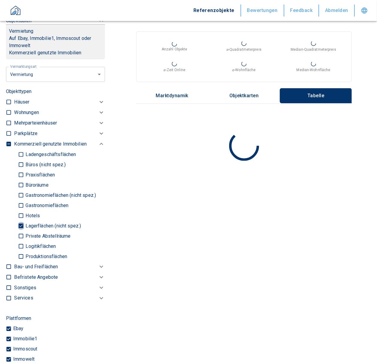
type input "2020"
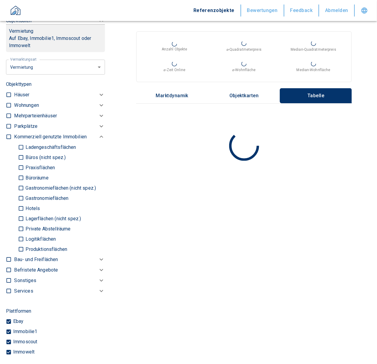
click at [21, 163] on input "Büros (nicht spez.)" at bounding box center [21, 157] width 6 height 11
checkbox input "true"
type input "2020"
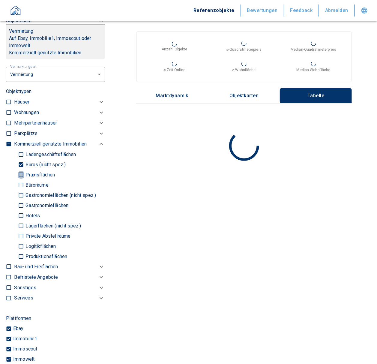
click at [20, 180] on input "Praxisflächen" at bounding box center [21, 175] width 6 height 11
checkbox input "true"
type input "2020"
click at [24, 188] on p "Büroräume" at bounding box center [36, 185] width 24 height 5
click at [24, 189] on input "Büroräume" at bounding box center [21, 185] width 6 height 11
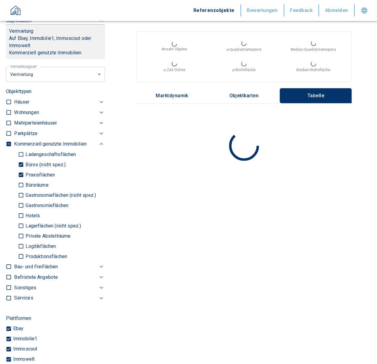
checkbox input "true"
type input "2020"
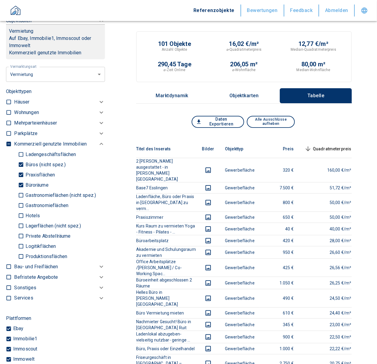
scroll to position [110, 0]
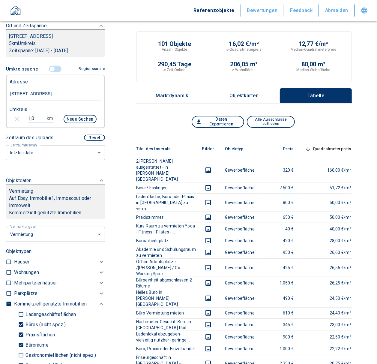
drag, startPoint x: 38, startPoint y: 125, endPoint x: 17, endPoint y: 128, distance: 21.2
click at [17, 127] on div "1,0 km Neue Suchen" at bounding box center [51, 120] width 92 height 14
type input "0,5"
click at [75, 121] on button "Neue Suchen" at bounding box center [80, 119] width 33 height 8
type input "2020"
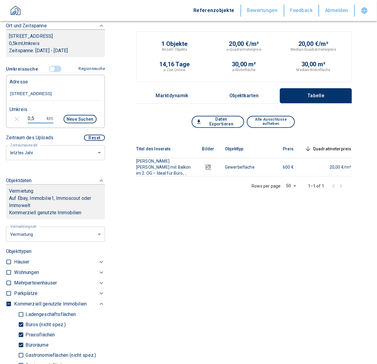
drag, startPoint x: 40, startPoint y: 121, endPoint x: 18, endPoint y: 122, distance: 21.3
click at [18, 122] on div "0,5 km Neue Suchen" at bounding box center [51, 120] width 92 height 14
type input "1,0"
click at [81, 123] on button "Neue Suchen" at bounding box center [80, 119] width 33 height 8
type input "2020"
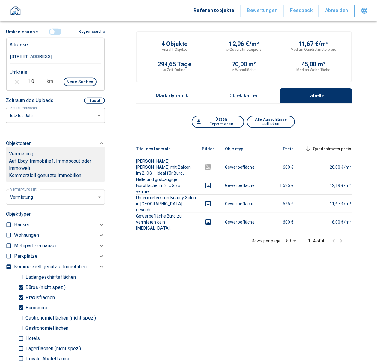
scroll to position [130, 0]
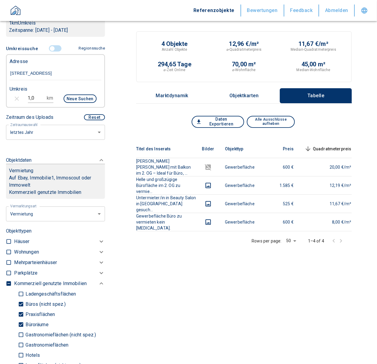
click at [72, 103] on button "Neue Suchen" at bounding box center [80, 99] width 33 height 8
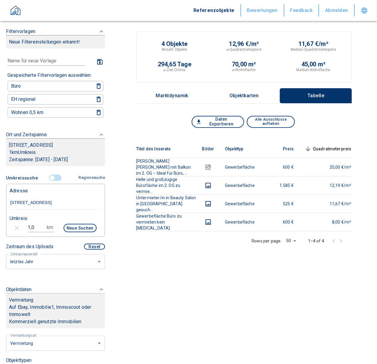
scroll to position [0, 0]
click at [70, 232] on button "Neue Suchen" at bounding box center [80, 229] width 33 height 8
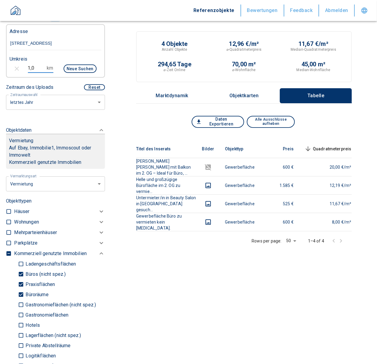
drag, startPoint x: 35, startPoint y: 75, endPoint x: 8, endPoint y: 82, distance: 28.9
click at [5, 75] on div "1,0 km Neue Suchen" at bounding box center [51, 69] width 92 height 14
type input "2,0"
click at [76, 71] on button "Neue Suchen" at bounding box center [80, 69] width 33 height 8
type input "2020"
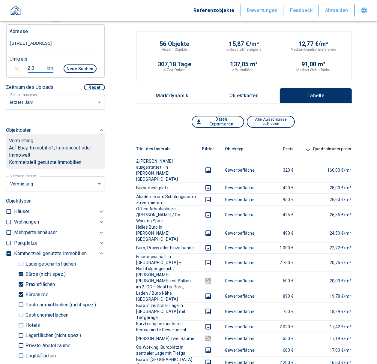
drag, startPoint x: 32, startPoint y: 74, endPoint x: 6, endPoint y: 75, distance: 25.8
click at [6, 75] on div "2,0 km Neue Suchen" at bounding box center [51, 69] width 92 height 14
type input "1,5"
click at [70, 71] on button "Neue Suchen" at bounding box center [80, 69] width 33 height 8
type input "2020"
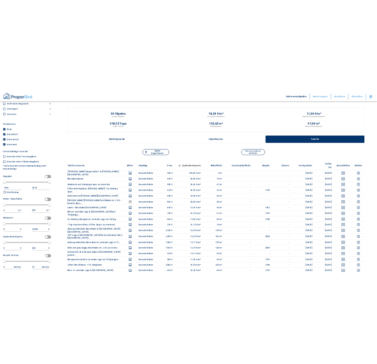
scroll to position [527, 0]
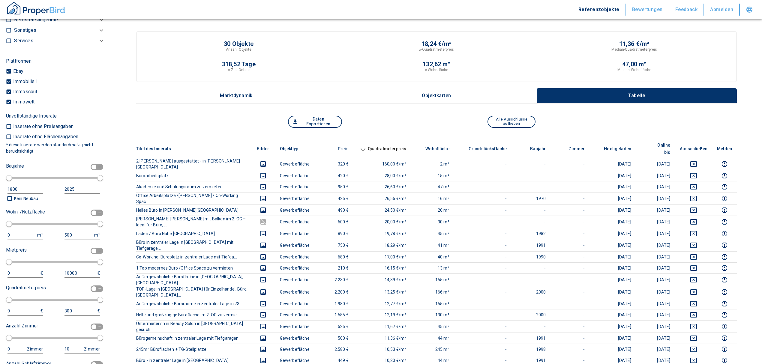
click at [19, 237] on div "0 m²" at bounding box center [27, 235] width 39 height 9
click at [93, 216] on input "checkbox" at bounding box center [94, 213] width 18 height 7
checkbox input "true"
type input "2020"
type input "50"
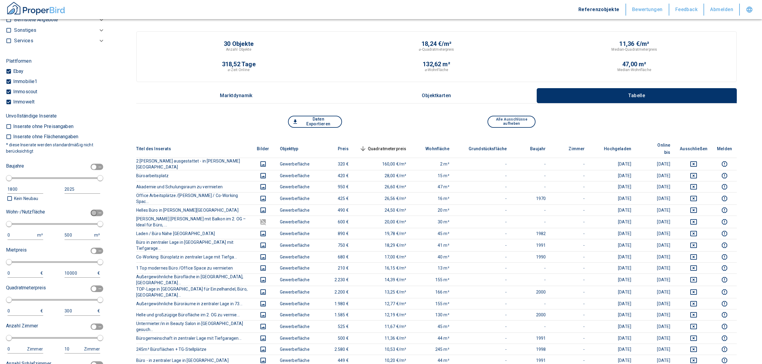
type input "150"
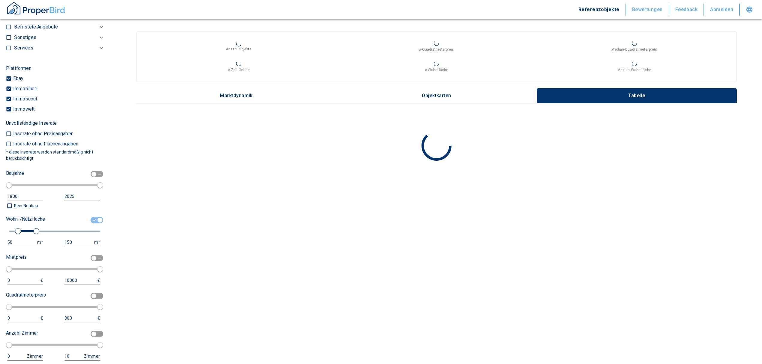
click at [22, 244] on div "Wohn-/Nutzfläche 50 m² 150 m²" at bounding box center [53, 231] width 94 height 33
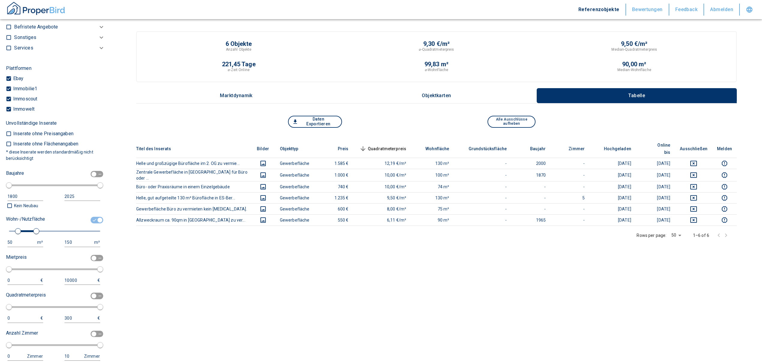
click at [72, 245] on div "150" at bounding box center [77, 243] width 24 height 8
drag, startPoint x: 67, startPoint y: 245, endPoint x: 77, endPoint y: 246, distance: 10.8
click at [67, 245] on input "150" at bounding box center [79, 242] width 29 height 9
type input "1500000"
click at [50, 236] on button "Neue Suchen" at bounding box center [53, 231] width 33 height 8
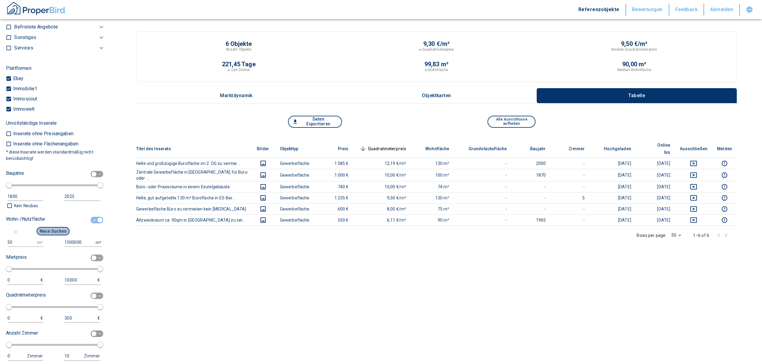
type input "2020"
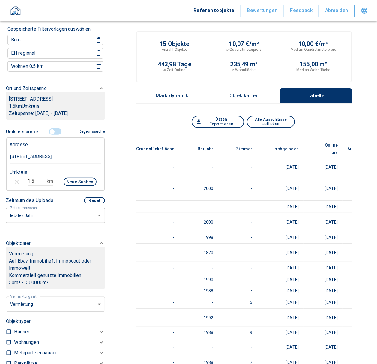
scroll to position [0, 314]
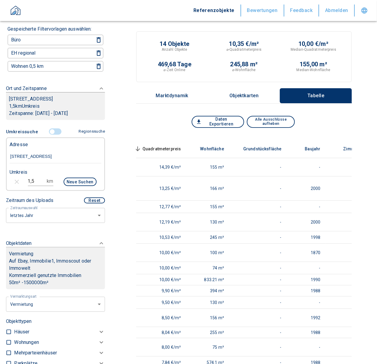
scroll to position [0, 159]
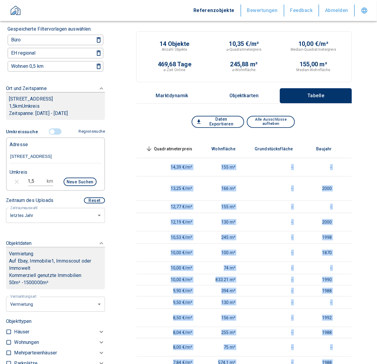
drag, startPoint x: 223, startPoint y: 339, endPoint x: 184, endPoint y: 340, distance: 39.0
click at [184, 340] on div "Titel des Inserats Bilder Objekttyp Preis Quadratmeterpreis sorted descending W…" at bounding box center [244, 260] width 216 height 241
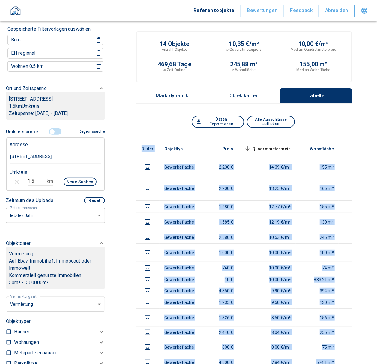
scroll to position [0, 0]
